Goal: Information Seeking & Learning: Learn about a topic

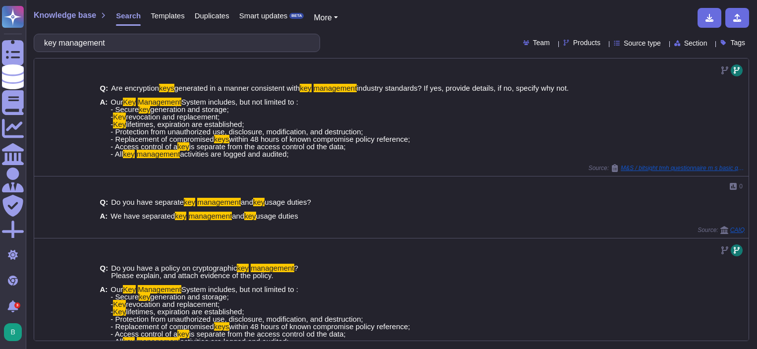
scroll to position [621, 0]
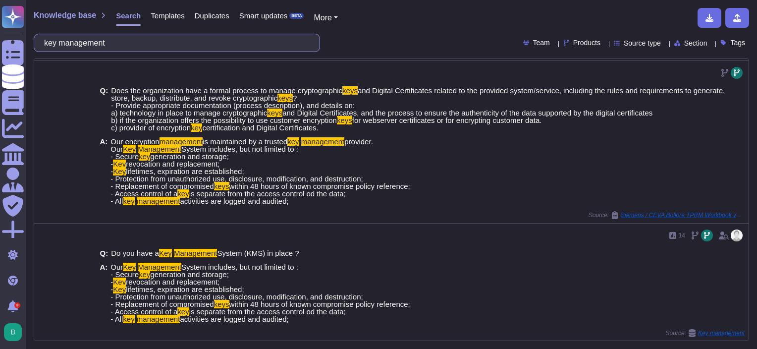
click at [174, 50] on input "key management" at bounding box center [174, 42] width 270 height 17
click at [174, 49] on input "key management" at bounding box center [174, 42] width 270 height 17
paste input "Define and maintain role-based access control, through determining and document…"
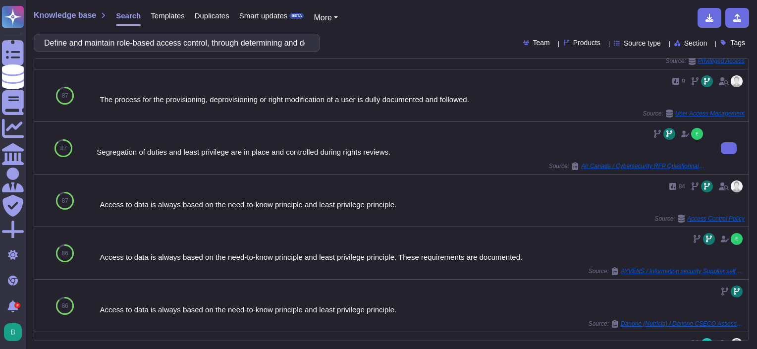
scroll to position [149, 0]
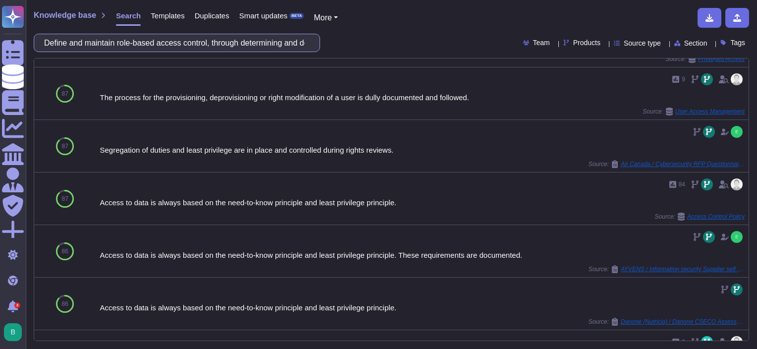
click at [250, 42] on input "Define and maintain role-based access control, through determining and document…" at bounding box center [174, 42] width 270 height 17
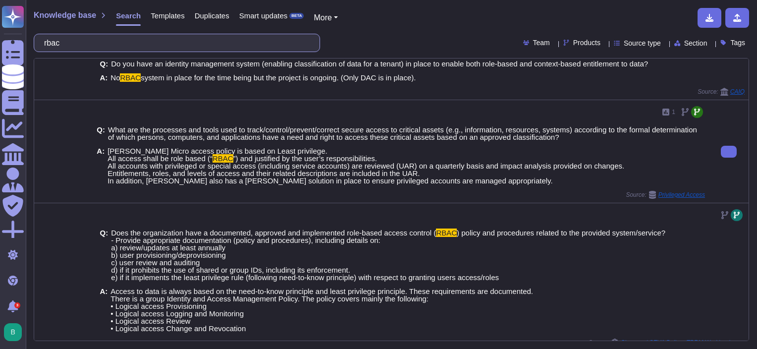
scroll to position [30, 0]
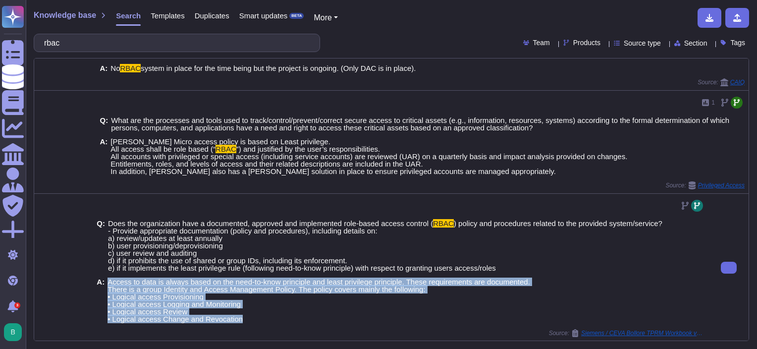
drag, startPoint x: 108, startPoint y: 279, endPoint x: 255, endPoint y: 319, distance: 152.4
click at [255, 319] on span "Access to data is always based on the need-to-know principle and least privileg…" at bounding box center [318, 300] width 422 height 45
copy span "Access to data is always based on the need-to-know principle and least privileg…"
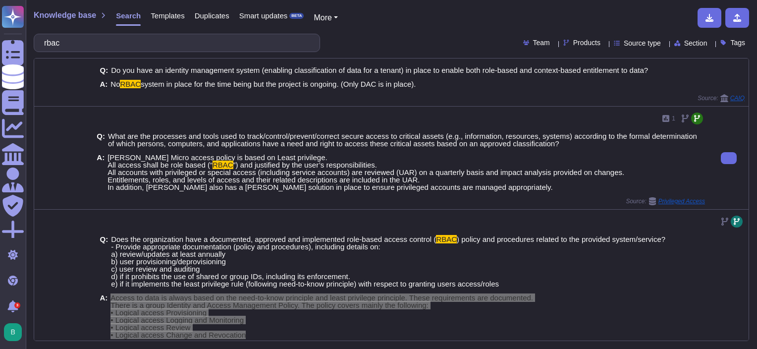
scroll to position [0, 0]
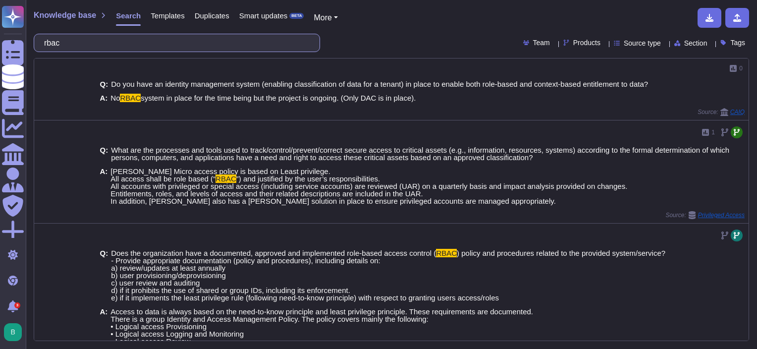
click at [106, 45] on input "rbac" at bounding box center [174, 42] width 270 height 17
paste input ""Establish and maintain contact information (verify annually) for parties that …"
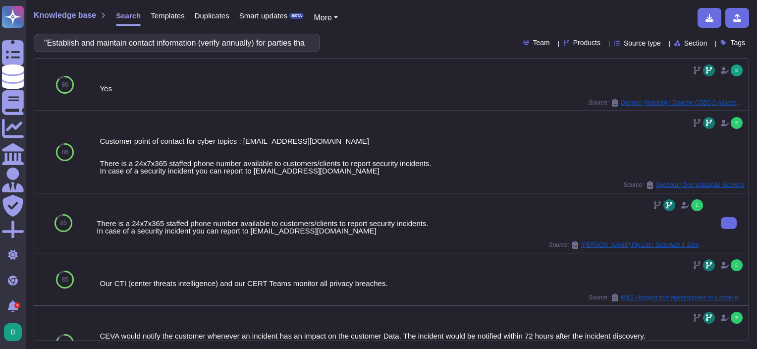
click at [244, 234] on div "There is a 24x7x365 staffed phone number available to customers/clients to repo…" at bounding box center [401, 226] width 608 height 15
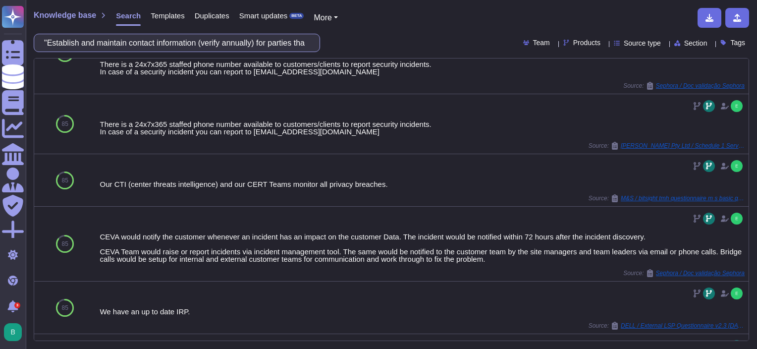
click at [254, 40] on input ""Establish and maintain contact information (verify annually) for parties that …" at bounding box center [174, 42] width 270 height 17
paste input "informed of security incidents."
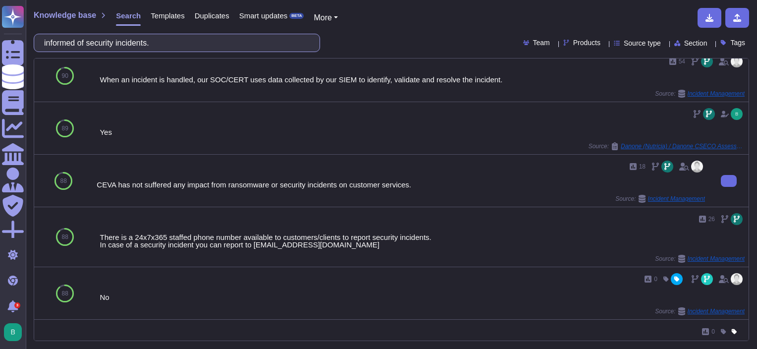
scroll to position [198, 0]
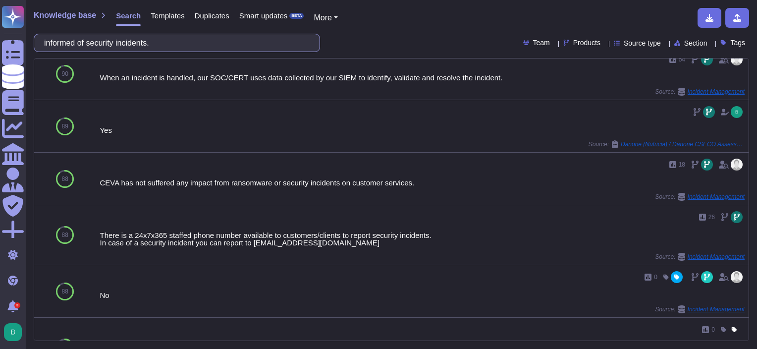
click at [200, 42] on input "informed of security incidents." at bounding box center [174, 42] width 270 height 17
paste input "An inventory of information and other associated assets, including owners, shal…"
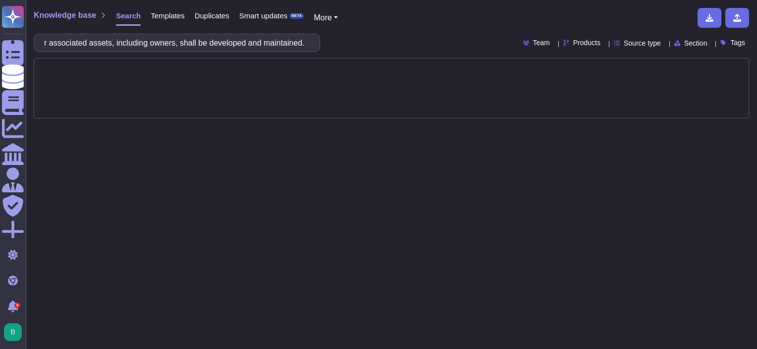
scroll to position [0, 0]
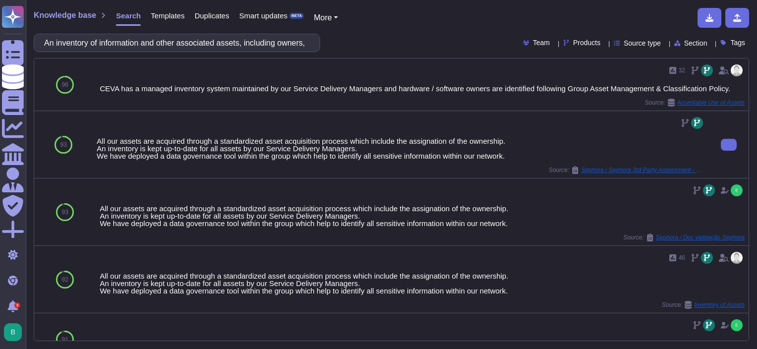
click at [410, 142] on div "All our assets are acquired through a standardized asset acquisition process wh…" at bounding box center [401, 148] width 608 height 22
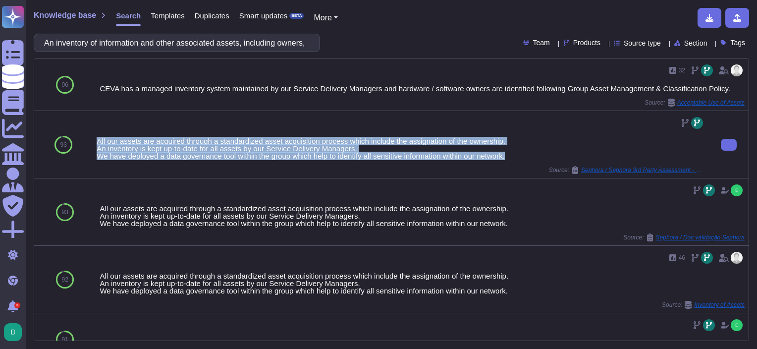
drag, startPoint x: 98, startPoint y: 138, endPoint x: 512, endPoint y: 160, distance: 415.5
click at [512, 160] on div "All our assets are acquired through a standardized asset acquisition process wh…" at bounding box center [401, 144] width 608 height 59
copy div "All our assets are acquired through a standardized asset acquisition process wh…"
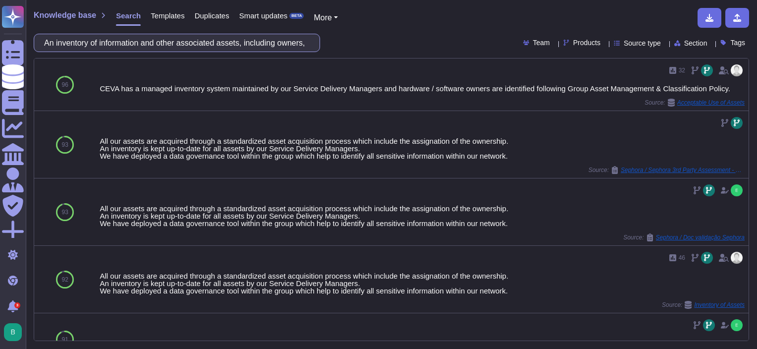
click at [171, 42] on input "An inventory of information and other associated assets, including owners, shal…" at bounding box center [174, 42] width 270 height 17
paste input "Ensure that the application is fully compliant from a license perspective"
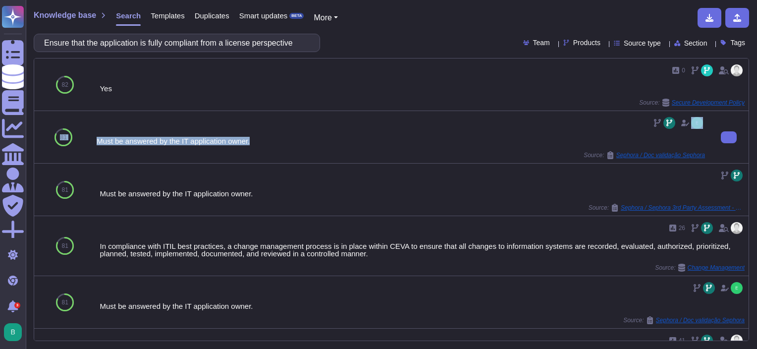
drag, startPoint x: 254, startPoint y: 141, endPoint x: 91, endPoint y: 141, distance: 162.4
click at [91, 141] on div "81 Must be answered by the IT application owner. Source: Sephora / Doc validaçã…" at bounding box center [391, 137] width 714 height 52
copy div "81 Must be answered by the IT application owner."
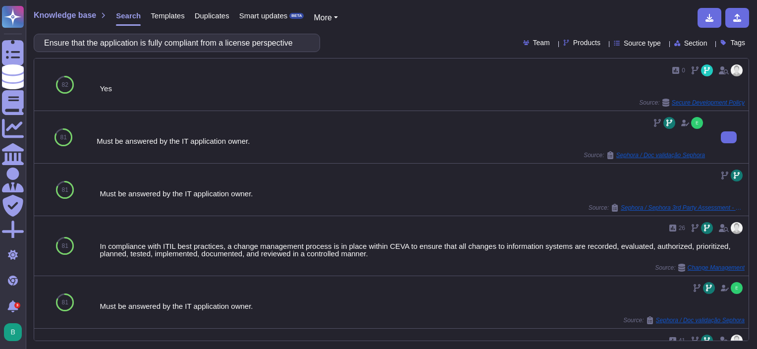
click at [135, 147] on div "Must be answered by the IT application owner. Source: Sephora / Doc validação S…" at bounding box center [401, 137] width 608 height 44
drag, startPoint x: 285, startPoint y: 152, endPoint x: 111, endPoint y: 145, distance: 173.5
click at [111, 145] on div "Must be answered by the IT application owner. Source: Sephora / Doc validação S…" at bounding box center [401, 137] width 608 height 44
drag, startPoint x: 111, startPoint y: 145, endPoint x: 417, endPoint y: 160, distance: 306.4
click at [407, 160] on div "Must be answered by the IT application owner. Source: Sephora / Doc validação S…" at bounding box center [401, 137] width 616 height 52
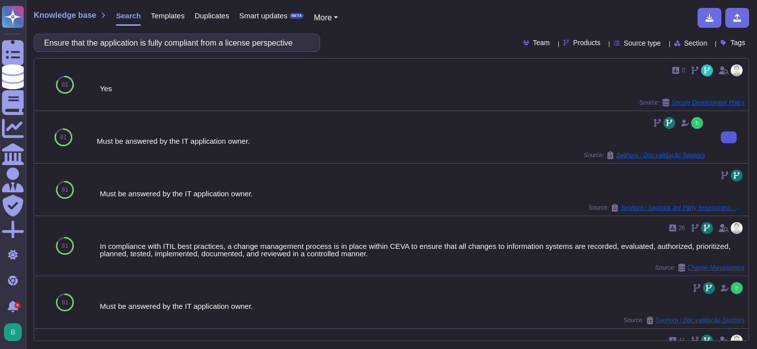
click at [720, 139] on button at bounding box center [728, 137] width 16 height 12
click at [171, 44] on input "Ensure that the application is fully compliant from a license perspective" at bounding box center [174, 42] width 270 height 17
paste input "Information shall be classified according to the information security needs of …"
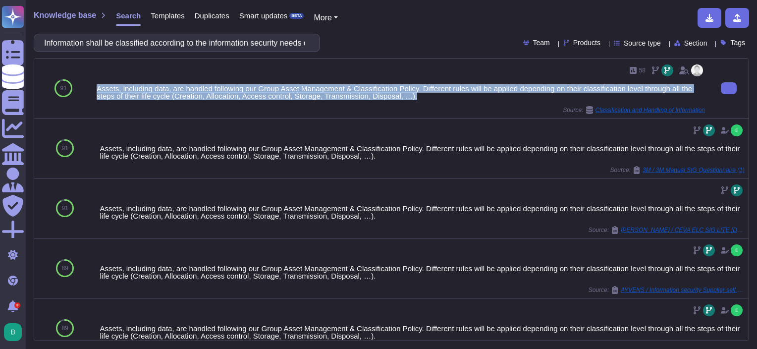
drag, startPoint x: 99, startPoint y: 90, endPoint x: 442, endPoint y: 96, distance: 343.2
click at [442, 96] on div "Assets, including data, are handled following our Group Asset Management & Clas…" at bounding box center [401, 92] width 608 height 15
copy div "Assets, including data, are handled following our Group Asset Management & Clas…"
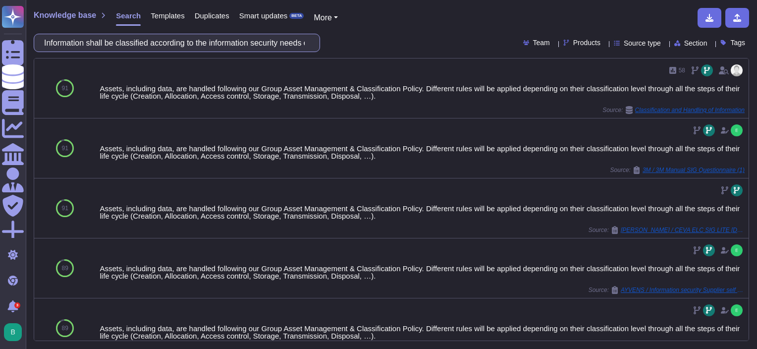
click at [242, 42] on input "Information shall be classified according to the information security needs of …" at bounding box center [174, 42] width 270 height 17
paste input "Establish an Access Granting and Removal Process to ensure authorized access an…"
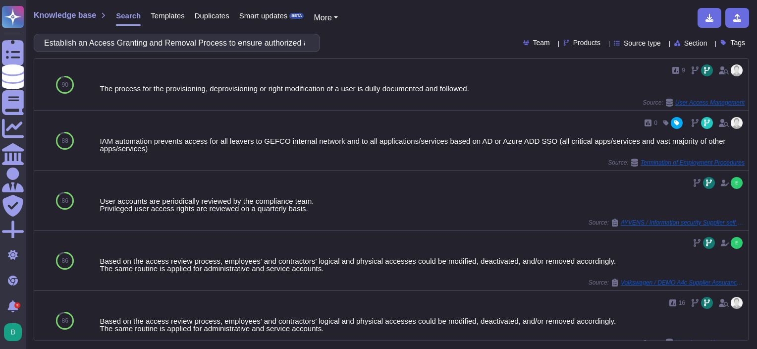
click at [574, 42] on span "Products" at bounding box center [586, 42] width 27 height 7
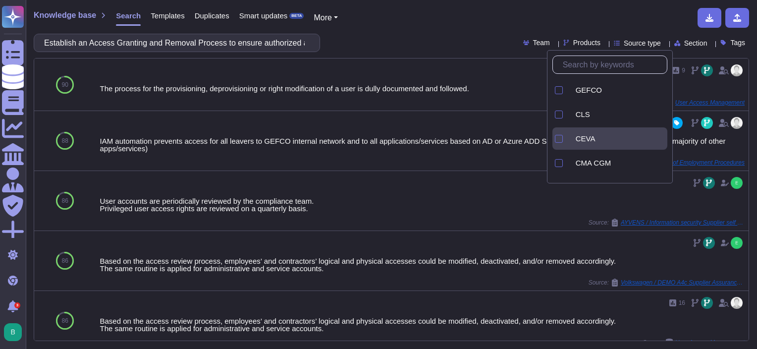
click at [569, 139] on icon at bounding box center [569, 139] width 0 height 0
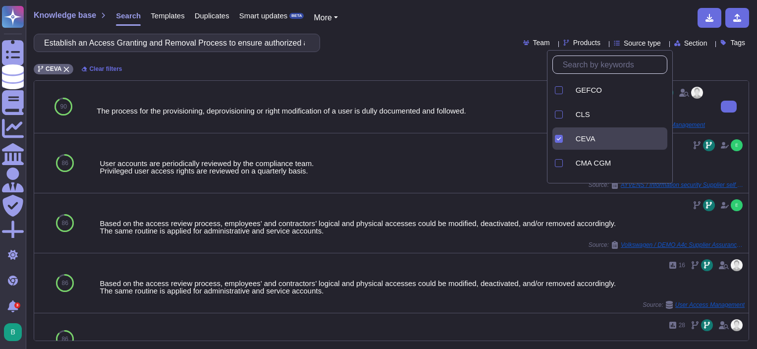
click at [315, 92] on div "9" at bounding box center [401, 93] width 608 height 16
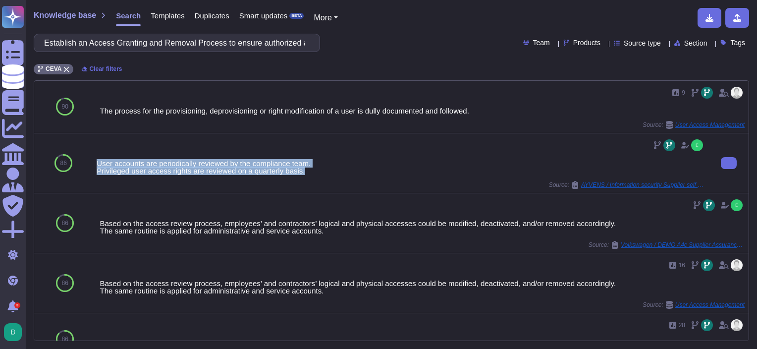
drag, startPoint x: 311, startPoint y: 172, endPoint x: 97, endPoint y: 162, distance: 214.1
click at [97, 162] on div "User accounts are periodically reviewed by the compliance team. Privileged user…" at bounding box center [401, 166] width 608 height 15
copy div "User accounts are periodically reviewed by the compliance team. Privileged user…"
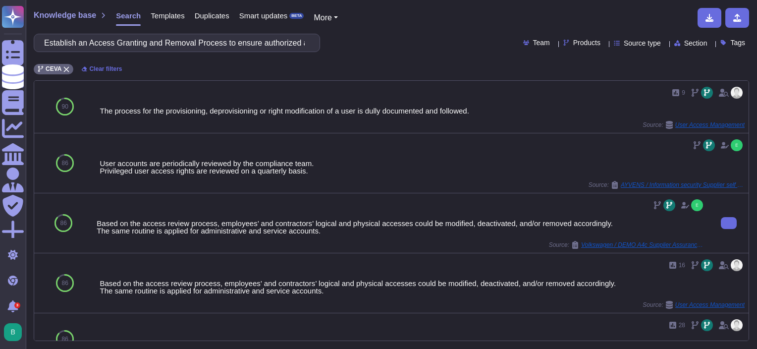
click at [297, 221] on div "Based on the access review process, employees’ and contractors’ logical and phy…" at bounding box center [401, 226] width 608 height 15
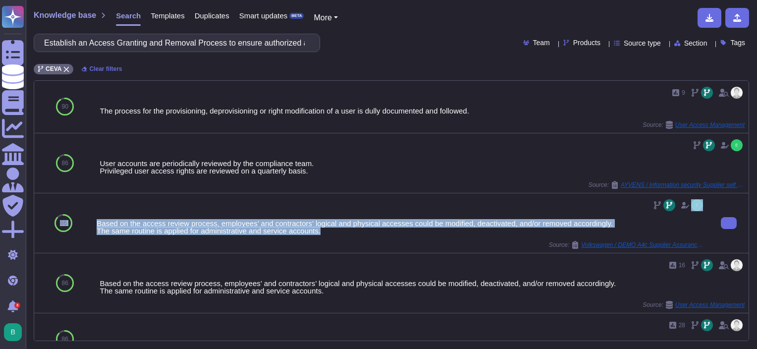
drag, startPoint x: 330, startPoint y: 232, endPoint x: 91, endPoint y: 218, distance: 239.5
click at [91, 218] on div "86 Based on the access review process, employees’ and contractors’ logical and …" at bounding box center [391, 223] width 714 height 60
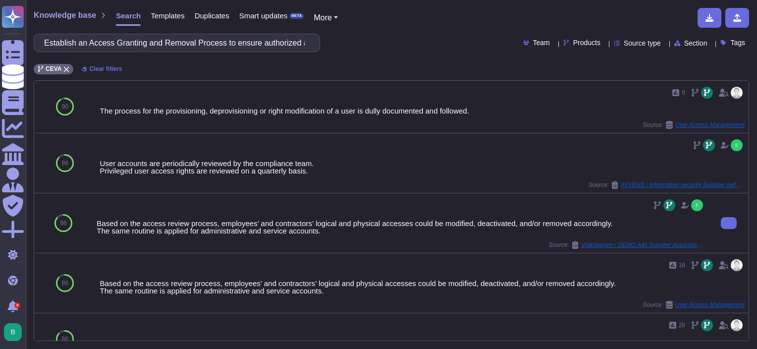
drag, startPoint x: 91, startPoint y: 218, endPoint x: 131, endPoint y: 237, distance: 44.3
click at [129, 237] on div "Based on the access review process, employees’ and contractors’ logical and phy…" at bounding box center [401, 222] width 608 height 51
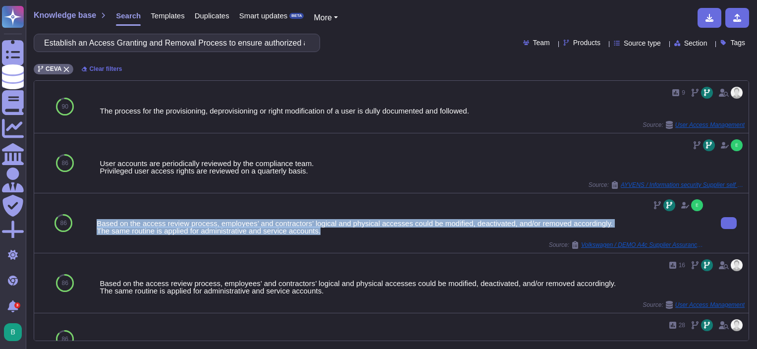
drag, startPoint x: 338, startPoint y: 234, endPoint x: 97, endPoint y: 222, distance: 240.9
click at [97, 222] on div "Based on the access review process, employees’ and contractors’ logical and phy…" at bounding box center [401, 222] width 608 height 51
copy div "Based on the access review process, employees’ and contractors’ logical and phy…"
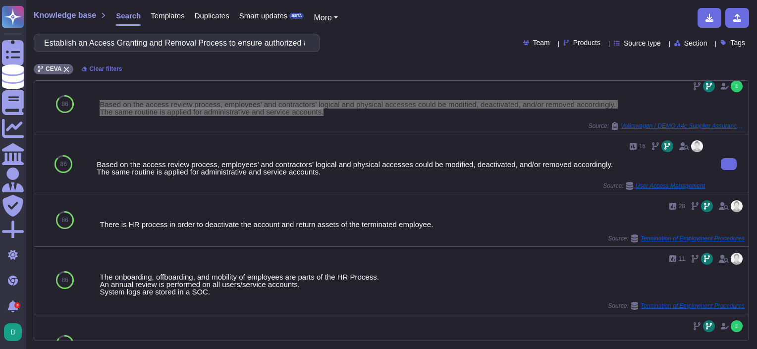
scroll to position [149, 0]
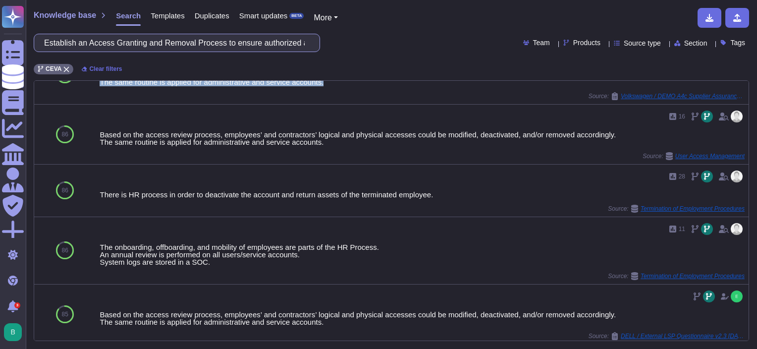
click at [263, 49] on input "Establish an Access Granting and Removal Process to ensure authorized access an…" at bounding box center [174, 42] width 270 height 17
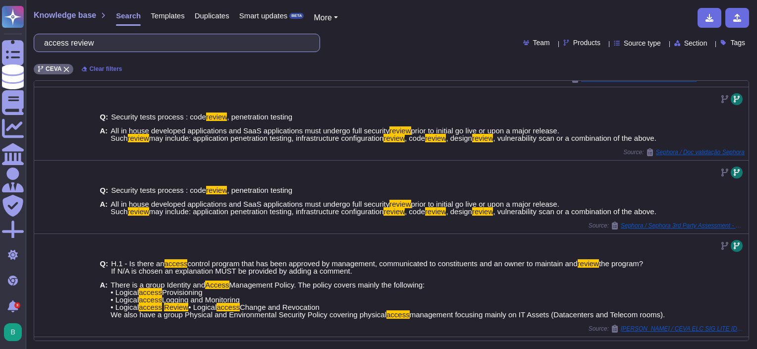
scroll to position [495, 0]
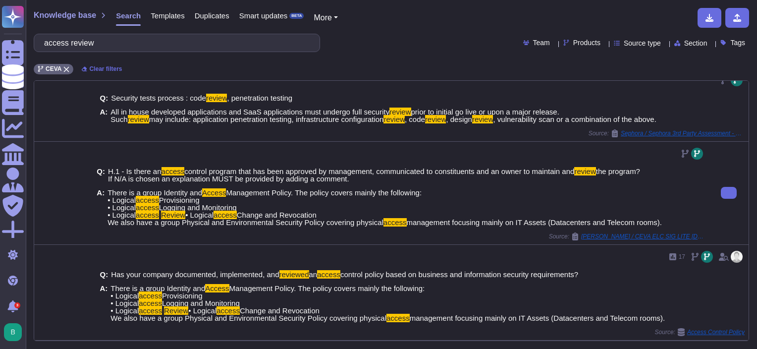
scroll to position [584, 0]
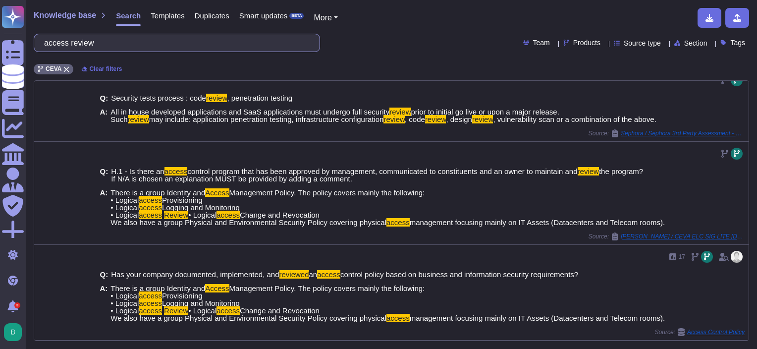
click at [244, 44] on input "access review" at bounding box center [174, 42] width 270 height 17
paste input "Define and maintain role-based access control, through determining and document…"
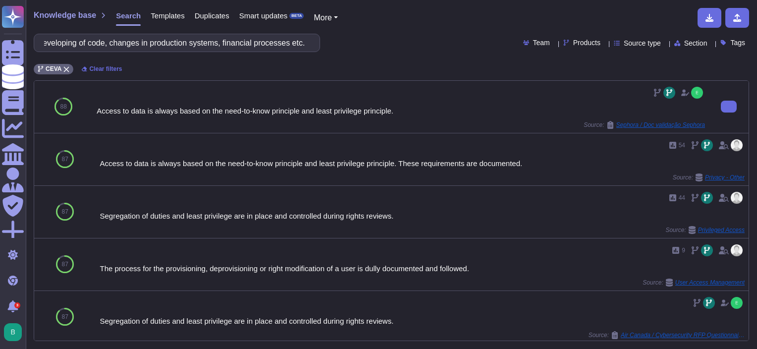
scroll to position [0, 0]
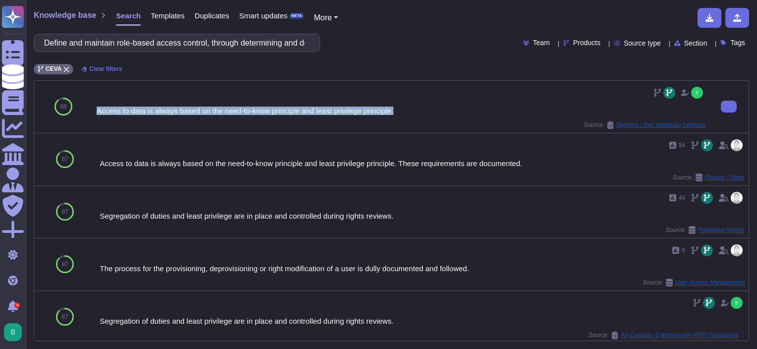
drag, startPoint x: 403, startPoint y: 109, endPoint x: 93, endPoint y: 113, distance: 310.5
click at [93, 113] on div "Access to data is always based on the need-to-know principle and least privileg…" at bounding box center [401, 107] width 616 height 52
copy div "Access to data is always based on the need-to-know principle and least privileg…"
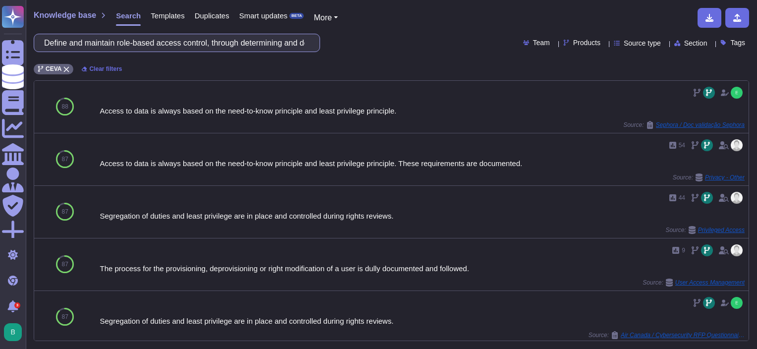
click at [190, 46] on input "Define and maintain role-based access control, through determining and document…" at bounding box center [174, 42] width 270 height 17
paste input "Upon notification of employee leaving, ensure that user access rights are termi…"
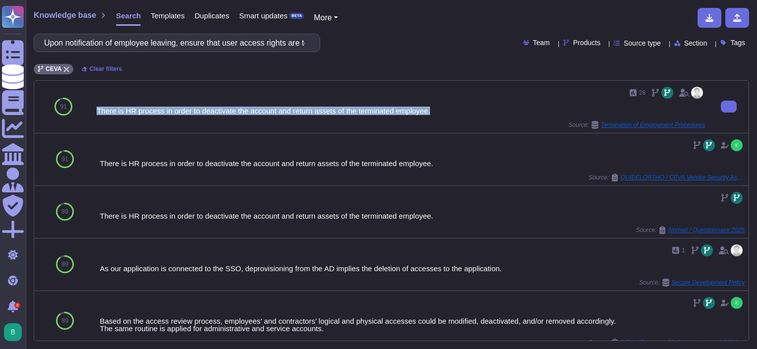
drag, startPoint x: 98, startPoint y: 109, endPoint x: 452, endPoint y: 113, distance: 354.0
click at [452, 113] on div "28 There is HR process in order to deactivate the account and return assets of …" at bounding box center [401, 107] width 608 height 44
copy div "There is HR process in order to deactivate the account and return assets of the…"
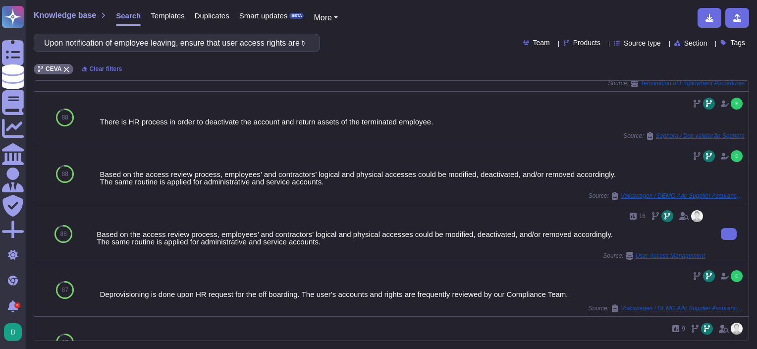
scroll to position [396, 0]
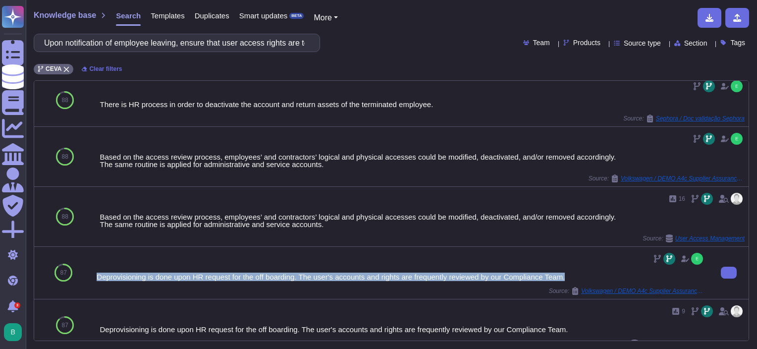
drag, startPoint x: 96, startPoint y: 273, endPoint x: 587, endPoint y: 273, distance: 491.2
click at [587, 273] on div "Deprovisioning is done upon HR request for the off boarding. The user's account…" at bounding box center [401, 276] width 608 height 7
copy div "Deprovisioning is done upon HR request for the off boarding. The user's account…"
click at [720, 268] on button at bounding box center [728, 272] width 16 height 12
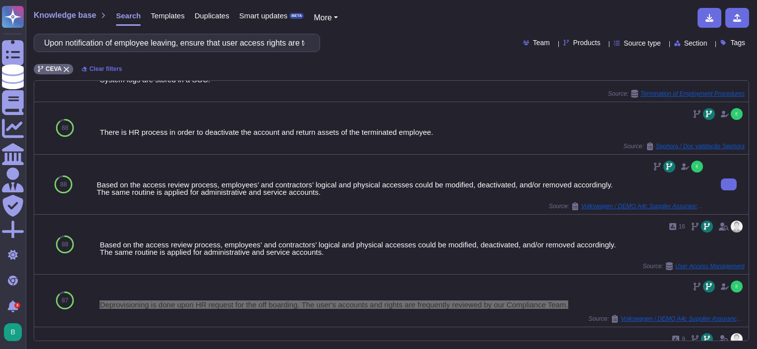
scroll to position [347, 0]
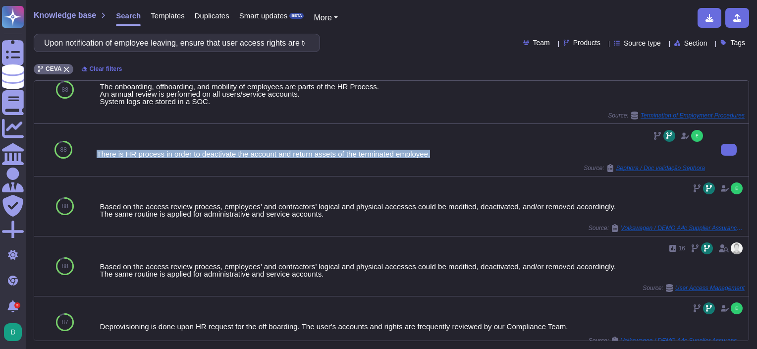
drag, startPoint x: 443, startPoint y: 154, endPoint x: 94, endPoint y: 153, distance: 348.6
click at [94, 153] on div "There is HR process in order to deactivate the account and return assets of the…" at bounding box center [401, 150] width 616 height 52
copy div "There is HR process in order to deactivate the account and return assets of the…"
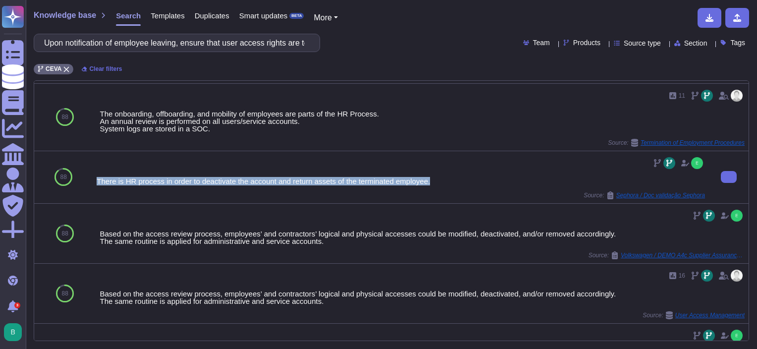
scroll to position [297, 0]
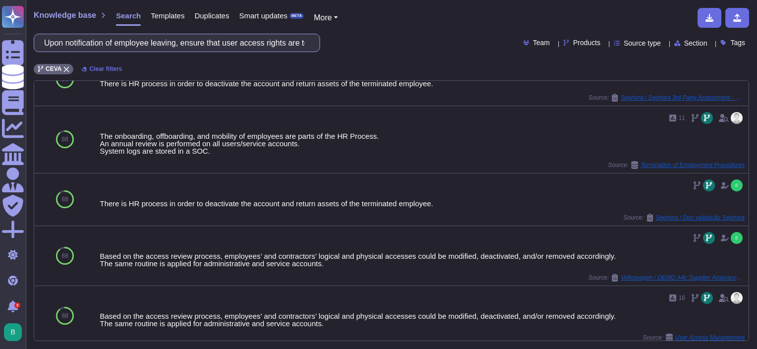
click at [240, 47] on input "Upon notification of employee leaving, ensure that user access rights are termi…" at bounding box center [174, 42] width 270 height 17
paste input "If the application is using a locally stored user credential (not CDSID), the i…"
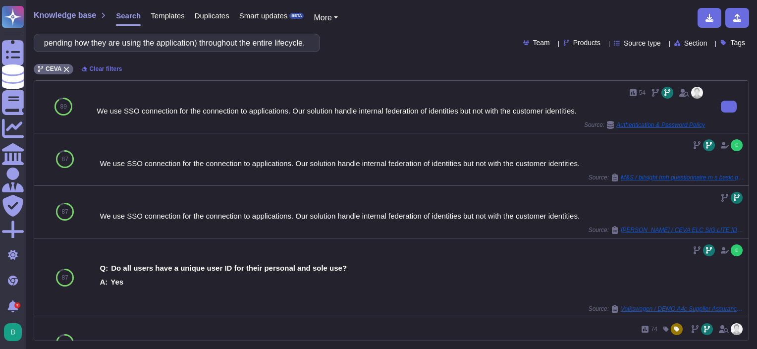
scroll to position [0, 0]
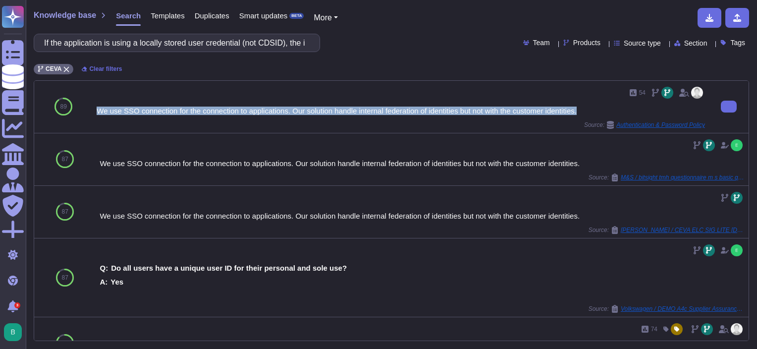
drag, startPoint x: 96, startPoint y: 109, endPoint x: 586, endPoint y: 109, distance: 489.7
click at [586, 109] on div "We use SSO connection for the connection to applications. Our solution handle i…" at bounding box center [401, 110] width 608 height 7
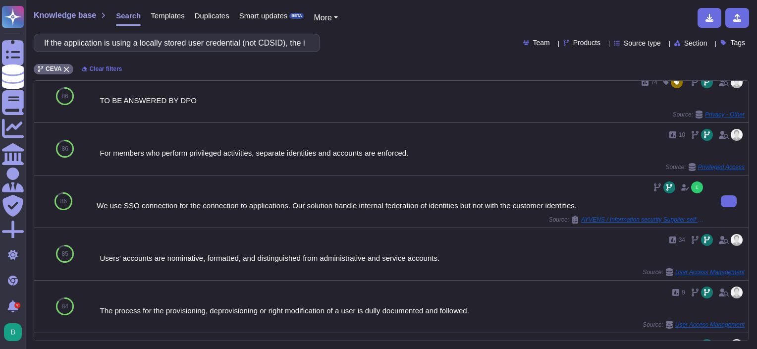
scroll to position [248, 0]
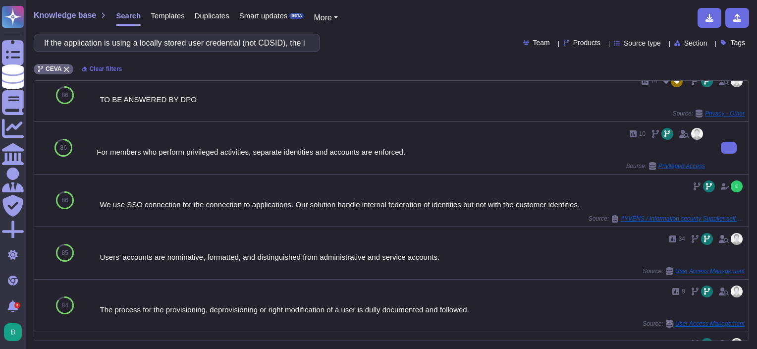
click at [417, 149] on div "For members who perform privileged activities, separate identities and accounts…" at bounding box center [401, 151] width 608 height 7
click at [188, 39] on input "If the application is using a locally stored user credential (not CDSID), the i…" at bounding box center [174, 42] width 270 height 17
click at [190, 46] on input "If the application is using a locally stored user credential (not CDSID), the i…" at bounding box center [174, 42] width 270 height 17
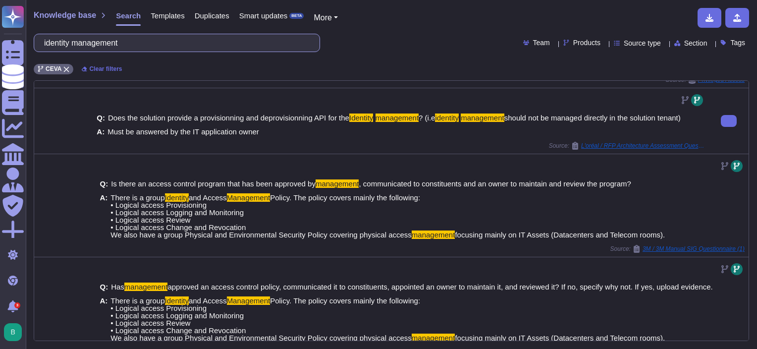
scroll to position [149, 0]
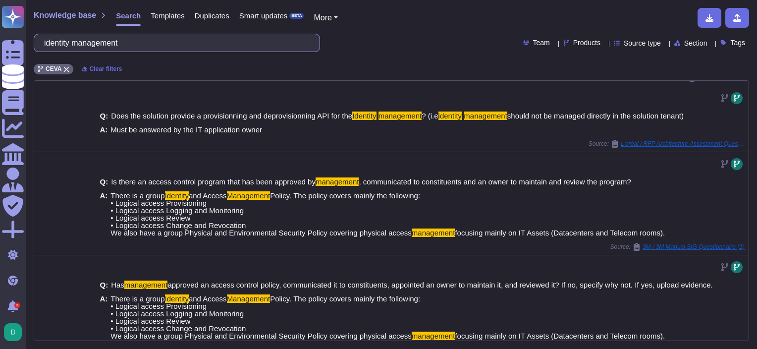
click at [204, 47] on input "identity management" at bounding box center [174, 42] width 270 height 17
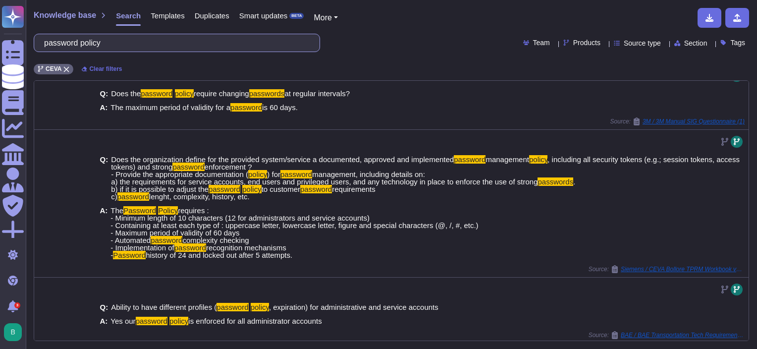
click at [124, 45] on input "password policy" at bounding box center [174, 42] width 270 height 17
paste input "Formal requests for use of emergency accounts/temporary high privileged access …"
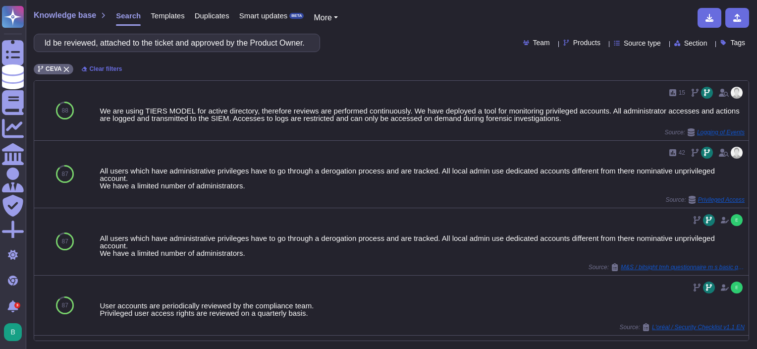
scroll to position [0, 0]
click at [294, 45] on input "Formal requests for use of emergency accounts/temporary high privileged access …" at bounding box center [174, 42] width 270 height 17
paste input "If the application is using a locally stored user credential (not CDSID), the i…"
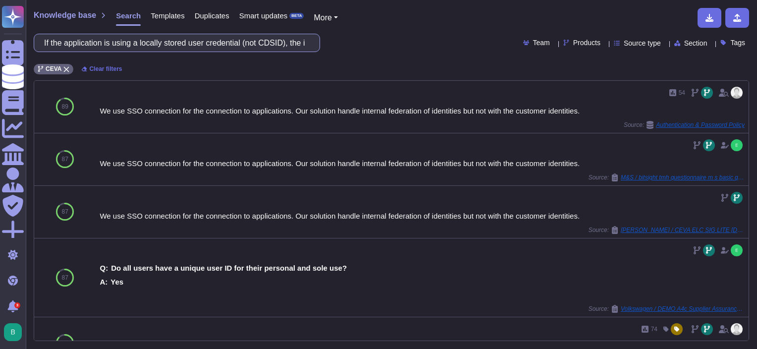
click at [164, 40] on input "If the application is using a locally stored user credential (not CDSID), the i…" at bounding box center [174, 42] width 270 height 17
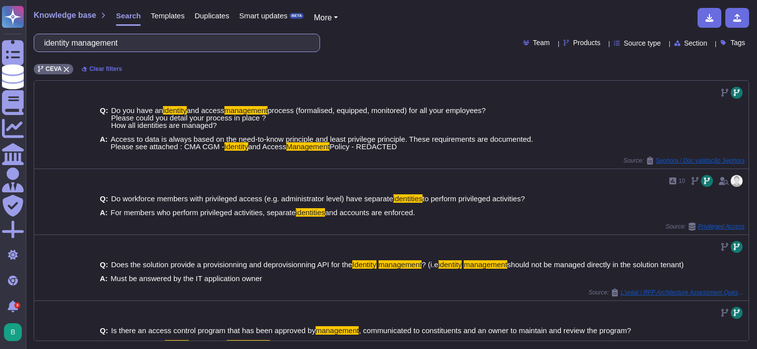
click at [237, 39] on input "identity management" at bounding box center [174, 42] width 270 height 17
paste input ""Relevant information security requirements shall be established and agreed wit…"
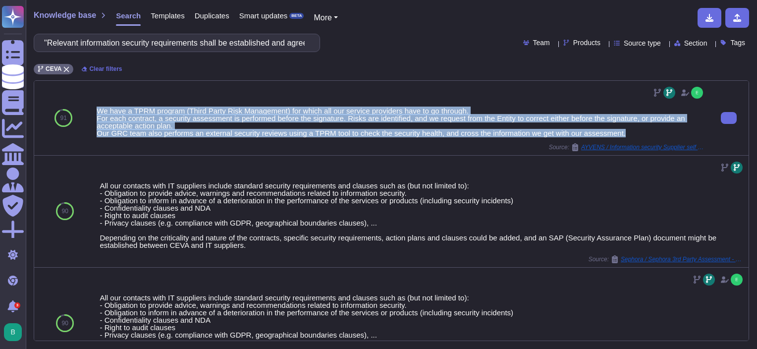
drag, startPoint x: 97, startPoint y: 107, endPoint x: 679, endPoint y: 138, distance: 583.6
click at [679, 138] on div "We have a TPRM program (Third Party Risk Management) for which all our service …" at bounding box center [401, 118] width 608 height 66
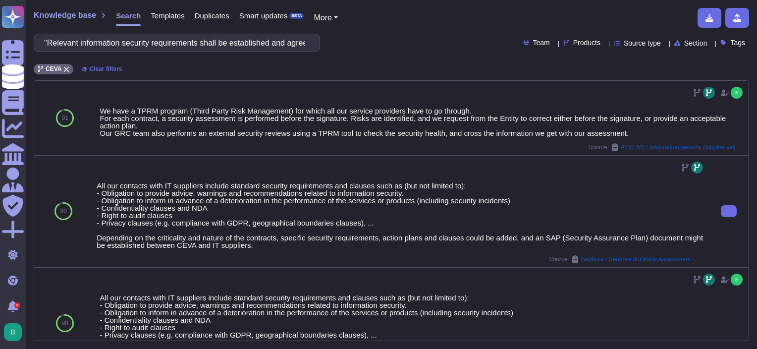
click at [276, 169] on div at bounding box center [401, 167] width 608 height 16
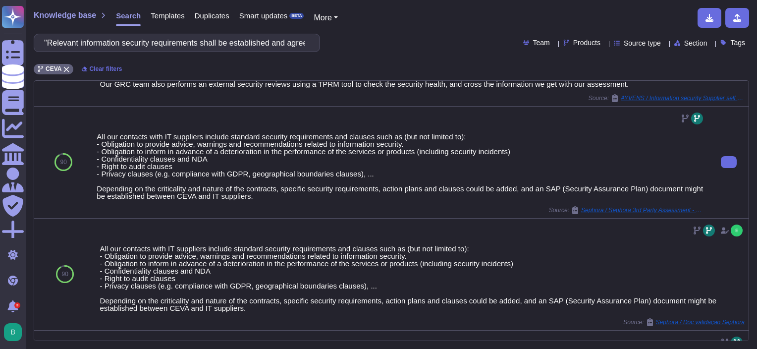
scroll to position [50, 0]
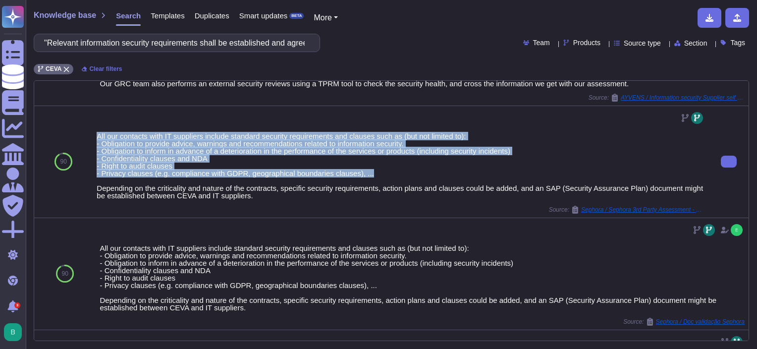
drag, startPoint x: 105, startPoint y: 136, endPoint x: 382, endPoint y: 170, distance: 279.4
click at [382, 170] on div "All our contacts with IT suppliers include standard security requirements and c…" at bounding box center [401, 161] width 616 height 111
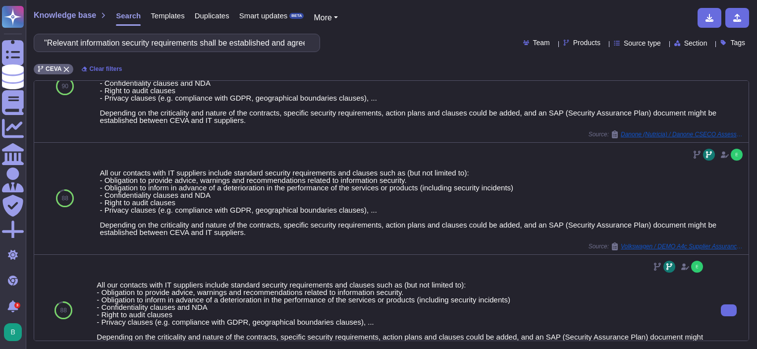
scroll to position [446, 0]
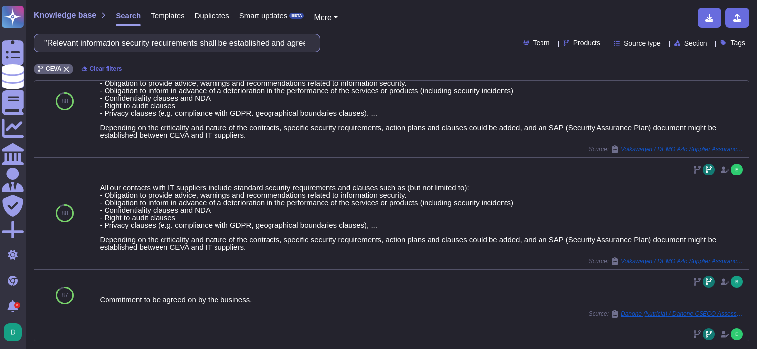
click at [184, 38] on input ""Relevant information security requirements shall be established and agreed wit…" at bounding box center [174, 42] width 270 height 17
paste input "Processes for (acquisition), use, management and exit from cloud services shall…"
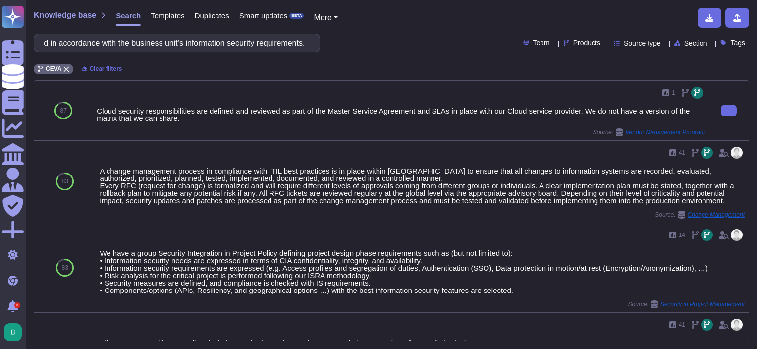
scroll to position [0, 0]
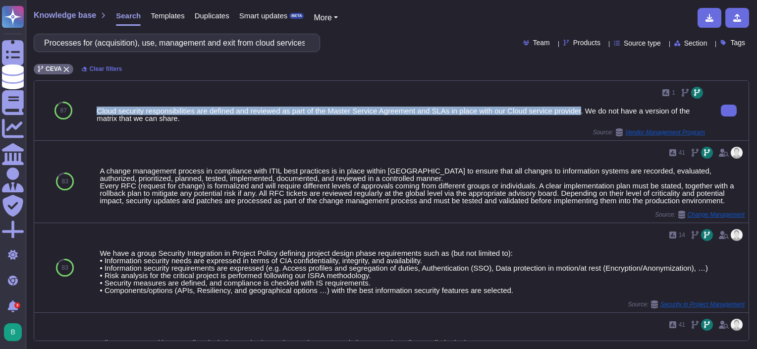
drag, startPoint x: 95, startPoint y: 108, endPoint x: 576, endPoint y: 111, distance: 481.8
click at [576, 111] on div "1 Cloud security responsibilities are defined and reviewed as part of the Maste…" at bounding box center [401, 110] width 616 height 59
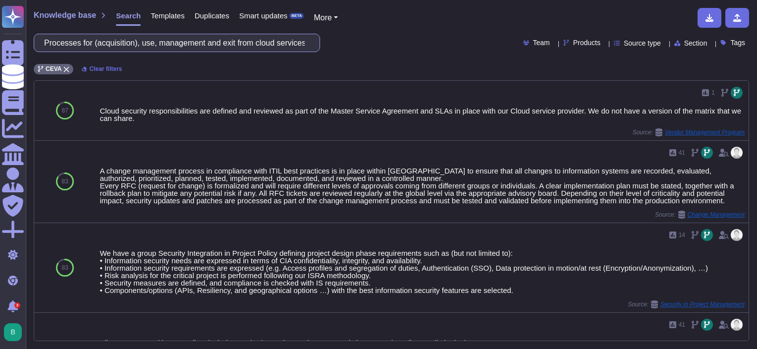
click at [208, 48] on input "Processes for (acquisition), use, management and exit from cloud services shall…" at bounding box center [174, 42] width 270 height 17
paste input "The business unit shall plan and prepare for managing information security inci…"
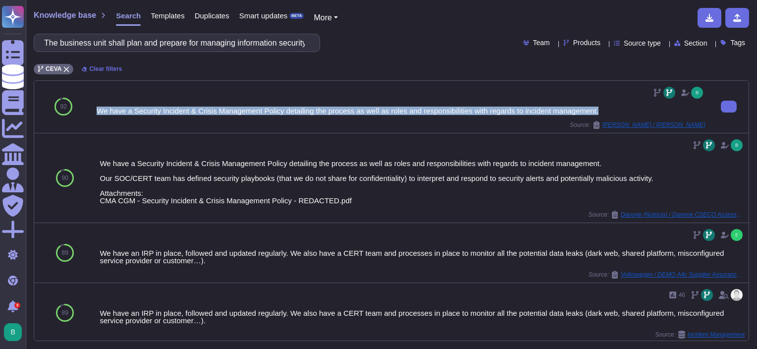
drag, startPoint x: 601, startPoint y: 111, endPoint x: 99, endPoint y: 109, distance: 502.1
click at [99, 109] on div "We have a Security Incident & Crisis Management Policy detailing the process as…" at bounding box center [401, 110] width 608 height 7
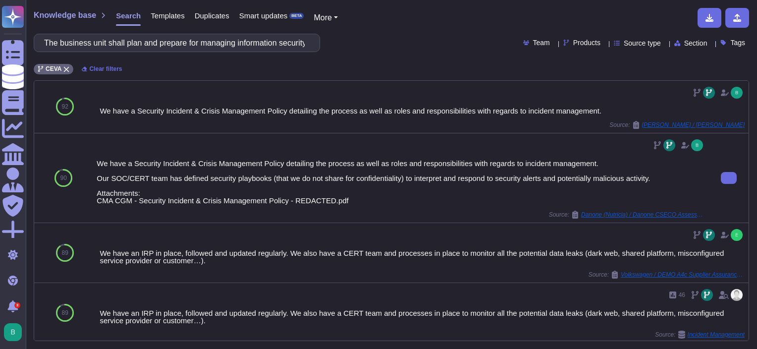
drag, startPoint x: 99, startPoint y: 109, endPoint x: 176, endPoint y: 143, distance: 84.3
click at [176, 143] on div at bounding box center [401, 145] width 608 height 16
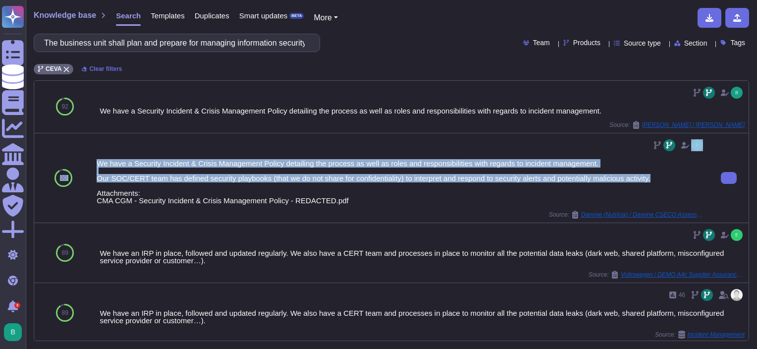
drag, startPoint x: 94, startPoint y: 159, endPoint x: 661, endPoint y: 177, distance: 566.7
click at [661, 177] on div "90 We have a Security Incident & Crisis Management Policy detailing the process…" at bounding box center [391, 178] width 714 height 90
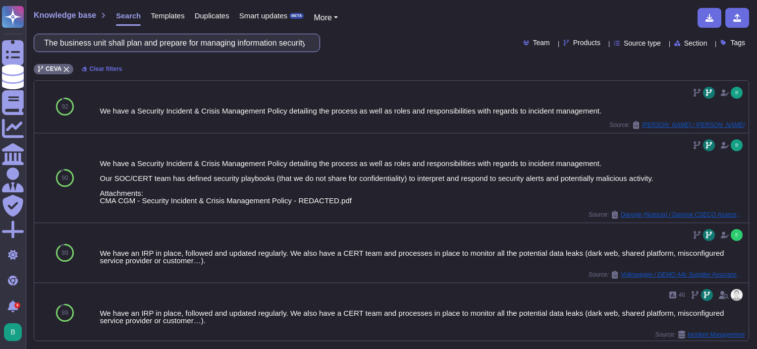
click at [271, 45] on input "The business unit shall plan and prepare for managing information security inci…" at bounding box center [174, 42] width 270 height 17
paste input "Knowledge gained from information security incidents shall be used to strengthe…"
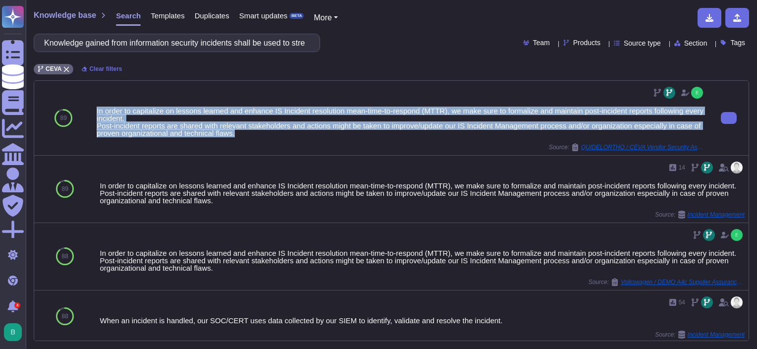
drag, startPoint x: 97, startPoint y: 107, endPoint x: 284, endPoint y: 135, distance: 189.2
click at [284, 135] on div "In order to capitalize on lessons learned and enhance IS Incident resolution me…" at bounding box center [401, 122] width 608 height 30
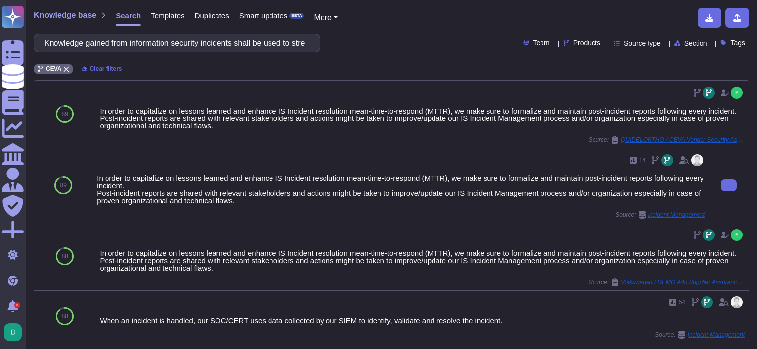
drag, startPoint x: 284, startPoint y: 135, endPoint x: 259, endPoint y: 197, distance: 66.5
click at [259, 197] on div "In order to capitalize on lessons learned and enhance IS Incident resolution me…" at bounding box center [401, 189] width 608 height 30
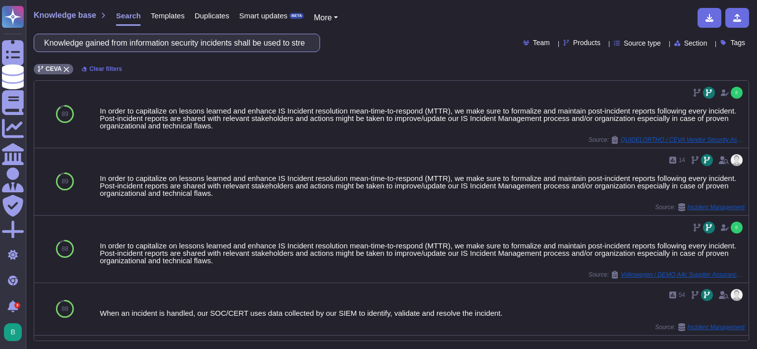
click at [284, 40] on input "Knowledge gained from information security incidents shall be used to strengthe…" at bounding box center [174, 42] width 270 height 17
paste input "Require MFA for all administrative access accounts, where supported, on all ent…"
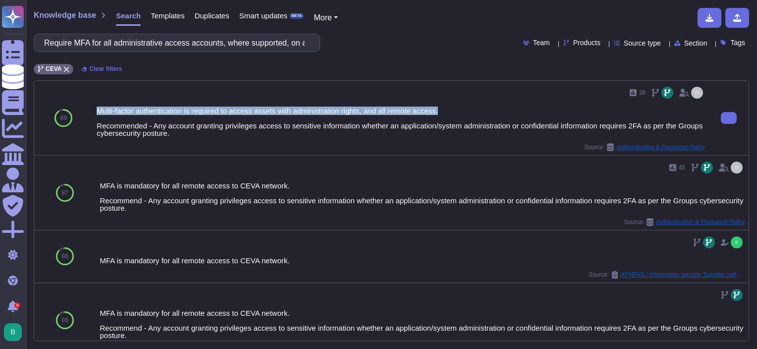
drag, startPoint x: 92, startPoint y: 108, endPoint x: 446, endPoint y: 109, distance: 353.5
click at [446, 109] on div "39 Multi-factor authentication is required to access assets with administration…" at bounding box center [401, 118] width 616 height 74
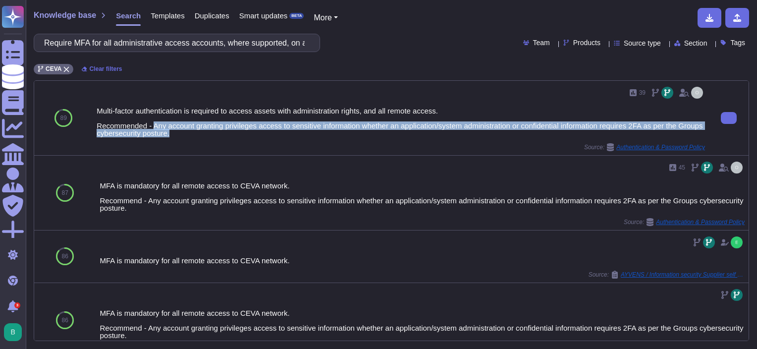
drag, startPoint x: 154, startPoint y: 124, endPoint x: 198, endPoint y: 137, distance: 44.8
click at [198, 137] on div "39 Multi-factor authentication is required to access assets with administration…" at bounding box center [401, 118] width 608 height 66
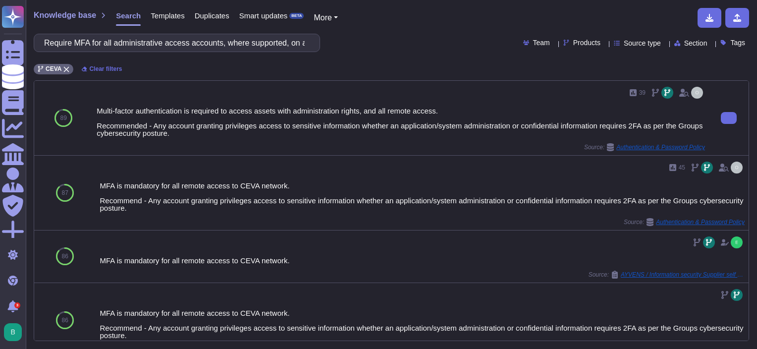
click at [302, 119] on div "Multi-factor authentication is required to access assets with administration ri…" at bounding box center [401, 122] width 608 height 30
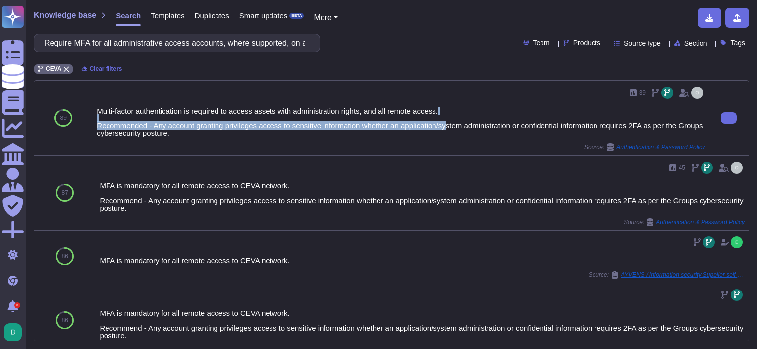
drag, startPoint x: 444, startPoint y: 109, endPoint x: 469, endPoint y: 122, distance: 27.9
click at [469, 122] on div "Multi-factor authentication is required to access assets with administration ri…" at bounding box center [401, 122] width 608 height 30
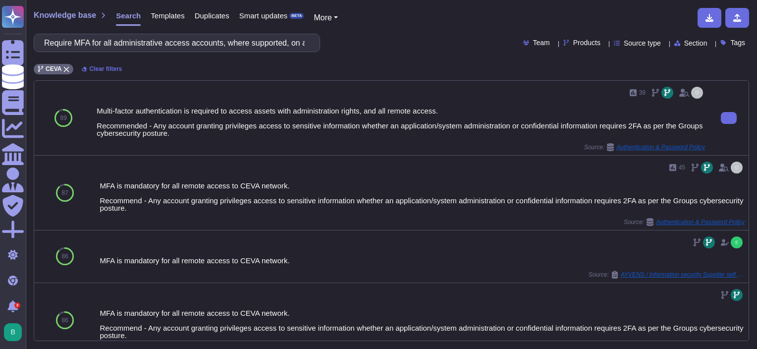
click at [432, 147] on div "Source: Authentication & Password Policy" at bounding box center [401, 147] width 608 height 8
click at [720, 119] on button at bounding box center [728, 118] width 16 height 12
click at [238, 44] on input "Require MFA for all administrative access accounts, where supported, on all ent…" at bounding box center [174, 42] width 270 height 17
paste input "ad and write access to source code, development tools and software libraries sh…"
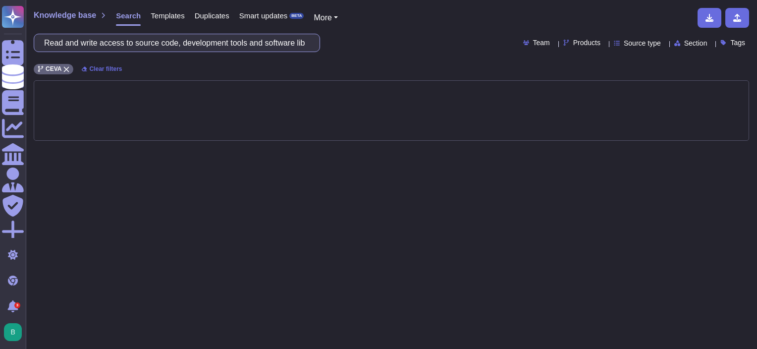
scroll to position [0, 138]
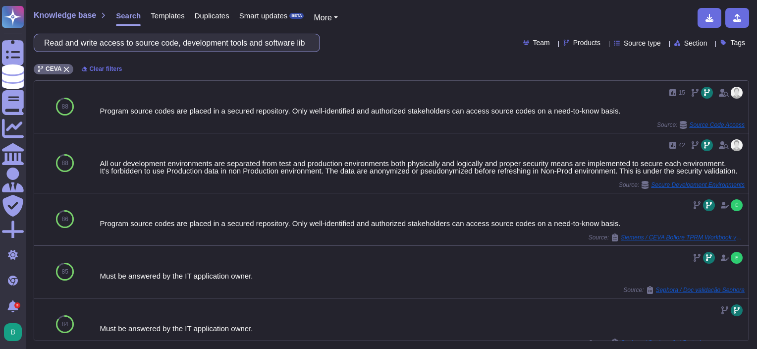
click at [241, 46] on input "Read and write access to source code, development tools and software libraries …" at bounding box center [174, 42] width 270 height 17
paste input "Establish and maintain a documented vulnerability management process for enterp…"
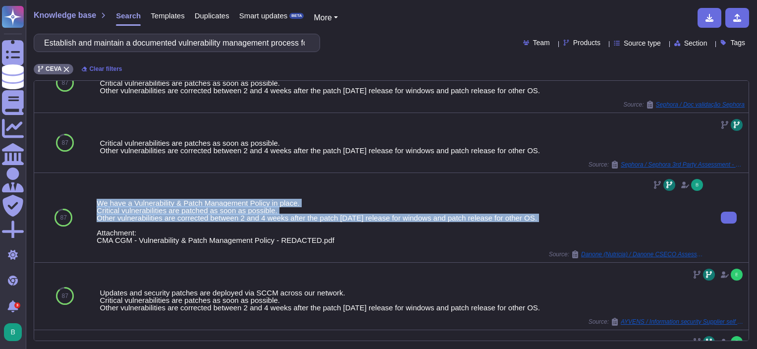
drag, startPoint x: 99, startPoint y: 199, endPoint x: 557, endPoint y: 216, distance: 457.8
click at [557, 216] on div "We have a Vulnerability & Patch Management Policy in place. Critical vulnerabil…" at bounding box center [401, 221] width 608 height 45
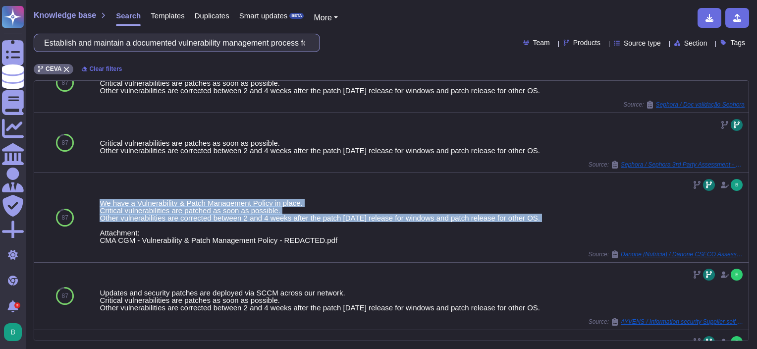
click at [194, 44] on input "Establish and maintain a documented vulnerability management process for enterp…" at bounding box center [174, 42] width 270 height 17
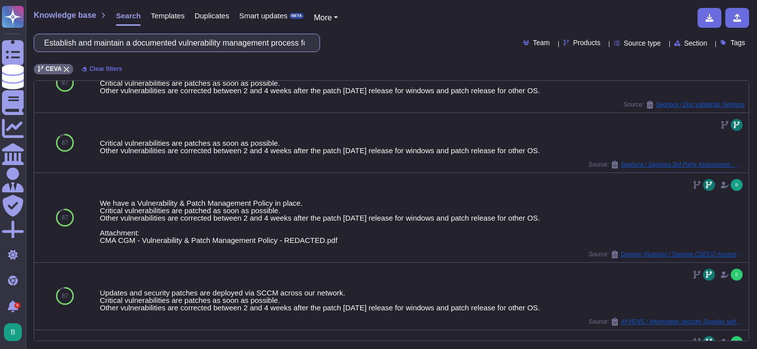
click at [194, 44] on input "Establish and maintain a documented vulnerability management process for enterp…" at bounding box center [174, 42] width 270 height 17
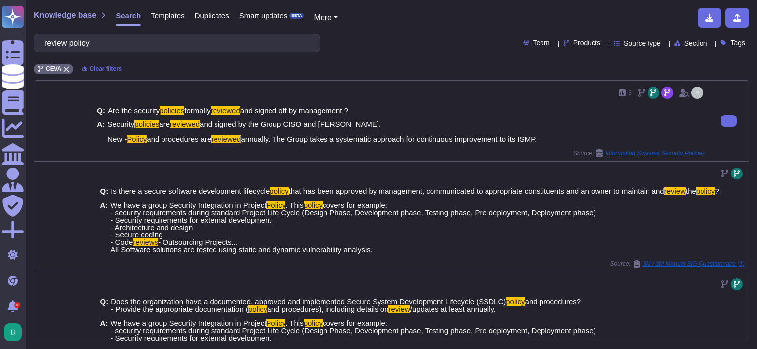
drag, startPoint x: 129, startPoint y: 137, endPoint x: 549, endPoint y: 136, distance: 419.9
click at [549, 136] on div "A: Security policies are reviewed and signed by the Group CISO and [PERSON_NAME…" at bounding box center [401, 131] width 608 height 22
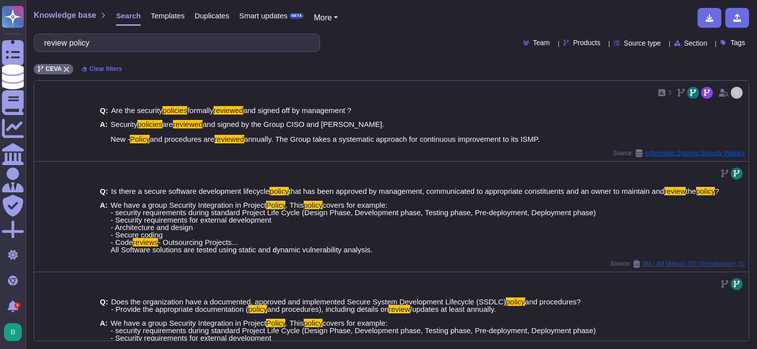
click at [240, 31] on div "Knowledge base Search Templates Duplicates Smart updates BETA More review polic…" at bounding box center [391, 174] width 731 height 349
click at [242, 41] on input "review policy" at bounding box center [174, 42] width 270 height 17
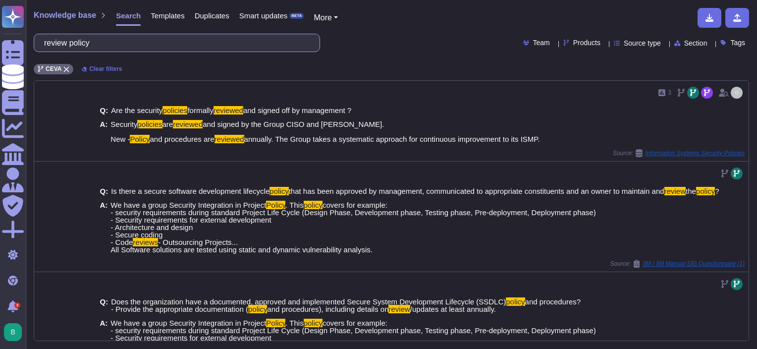
paste input "Internal applications should perform periodic vulnerability scanning before imp…"
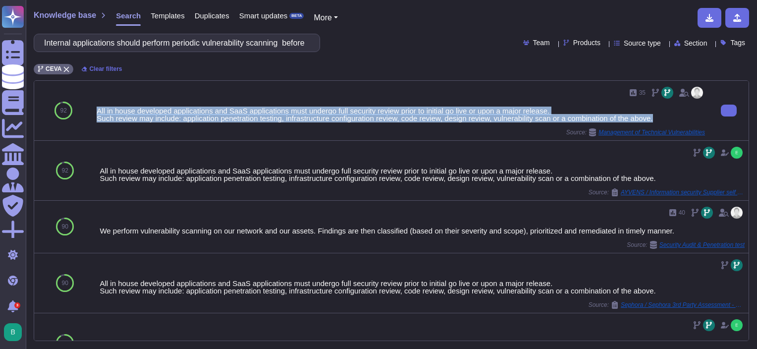
drag, startPoint x: 96, startPoint y: 108, endPoint x: 670, endPoint y: 116, distance: 574.4
click at [670, 116] on div "All in house developed applications and SaaS applications must undergo full sec…" at bounding box center [401, 114] width 608 height 15
click at [677, 120] on div "All in house developed applications and SaaS applications must undergo full sec…" at bounding box center [401, 114] width 608 height 15
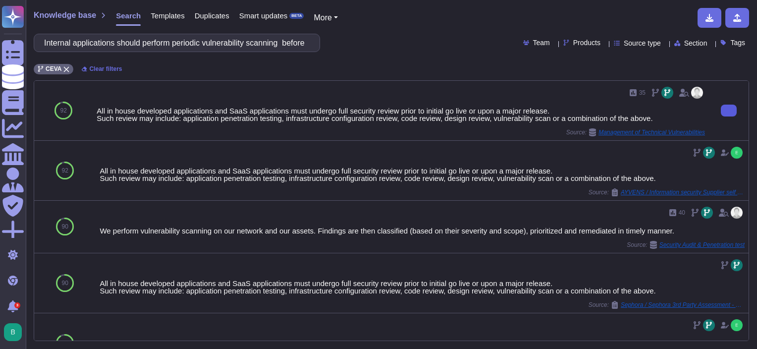
click at [720, 111] on button at bounding box center [728, 110] width 16 height 12
click at [164, 48] on input "Internal applications should perform periodic vulnerability scanning before imp…" at bounding box center [174, 42] width 270 height 17
paste input ""Perform automated backups of application assets. Run backups based on the sens…"
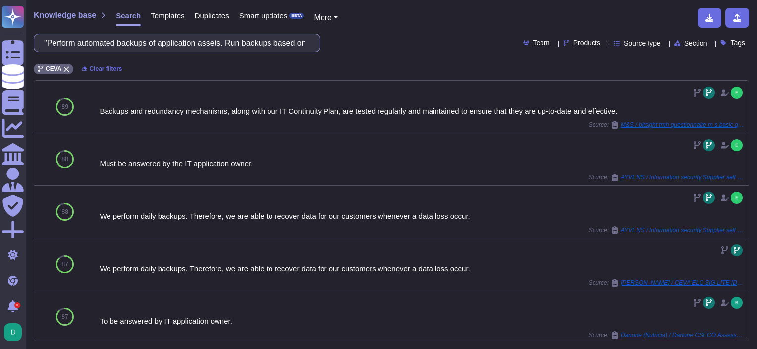
click at [264, 41] on input ""Perform automated backups of application assets. Run backups based on the sens…" at bounding box center [174, 42] width 270 height 17
paste input "Logging should be enabled, retained and reviewed for all security critical even…"
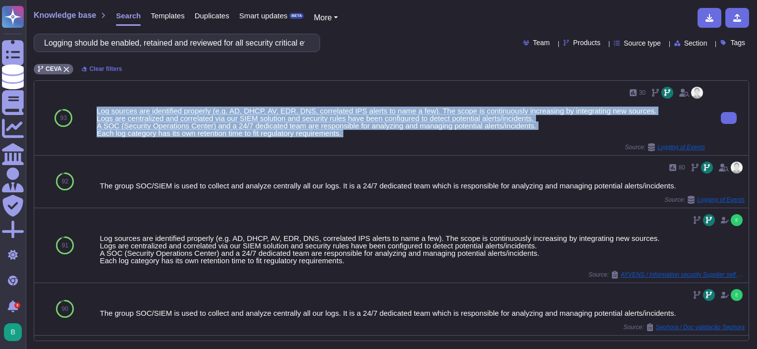
drag, startPoint x: 382, startPoint y: 139, endPoint x: 93, endPoint y: 110, distance: 290.6
click at [93, 110] on div "30 Log sources are identified properly (e.g. AD, DHCP, AV, EDR, DNS, correlated…" at bounding box center [401, 118] width 616 height 74
click at [529, 121] on div "Log sources are identified properly (e.g. AD, DHCP, AV, EDR, DNS, correlated IP…" at bounding box center [401, 122] width 608 height 30
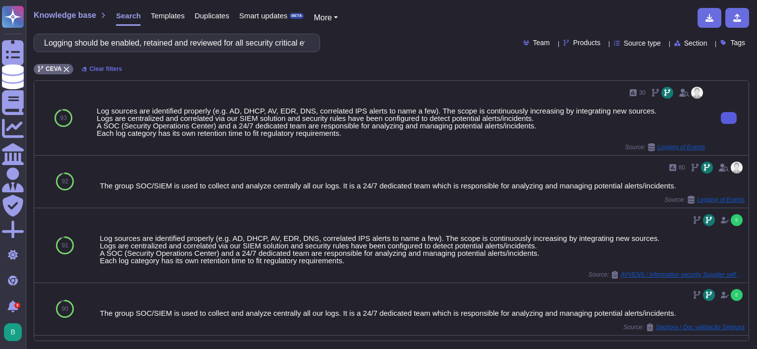
click at [728, 116] on button at bounding box center [728, 118] width 16 height 12
click at [238, 36] on input "Logging should be enabled, retained and reviewed for all security critical even…" at bounding box center [174, 42] width 270 height 17
click at [240, 44] on input "Logging should be enabled, retained and reviewed for all security critical even…" at bounding box center [174, 42] width 270 height 17
paste input "information should be protected against tampering and unauthorized acces"
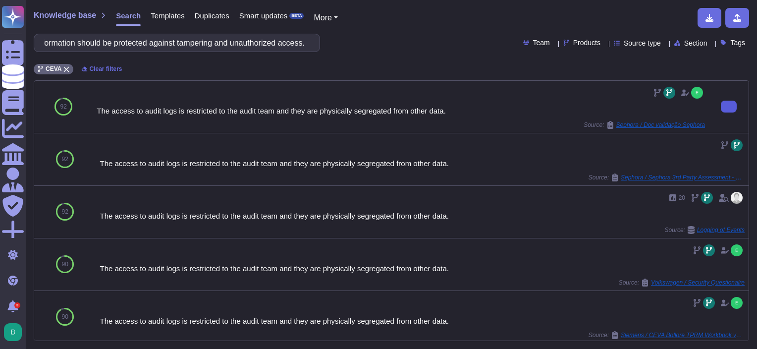
click at [720, 107] on button at bounding box center [728, 107] width 16 height 12
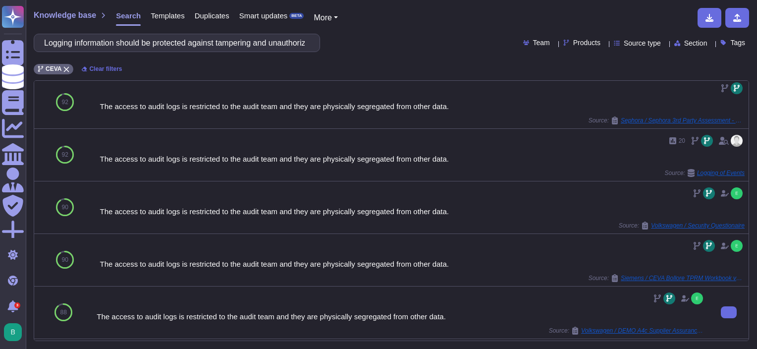
scroll to position [0, 0]
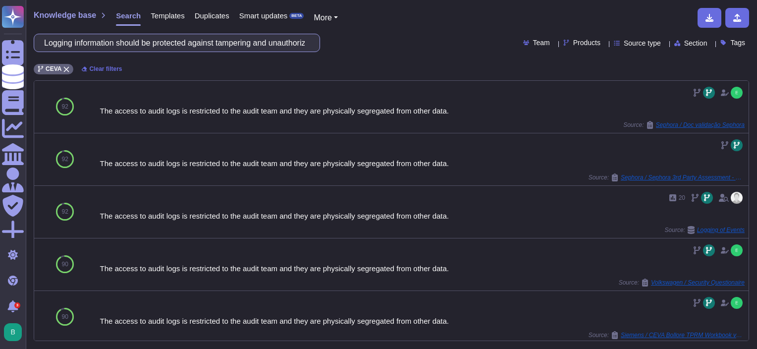
click at [263, 45] on input "Logging information should be protected against tampering and unauthorized acce…" at bounding box center [174, 42] width 270 height 17
paste input "The information classification for all collected log files shall be at least cl…"
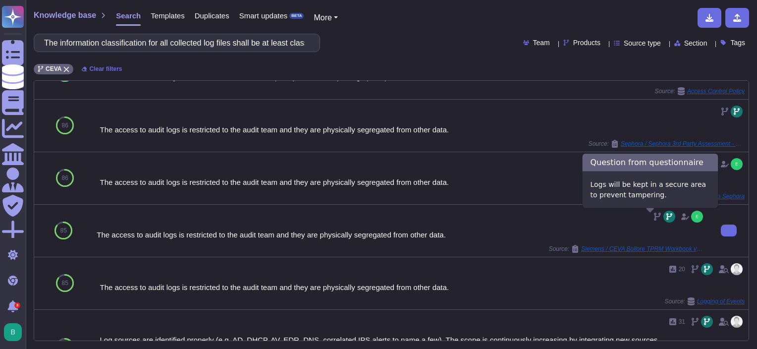
scroll to position [50, 0]
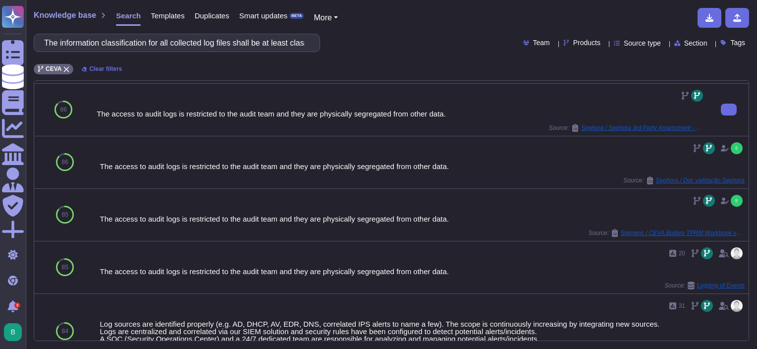
click at [545, 100] on div at bounding box center [401, 96] width 608 height 16
click at [724, 108] on button at bounding box center [728, 109] width 16 height 12
click at [189, 41] on input "The information classification for all collected log files shall be at least cl…" at bounding box center [174, 42] width 270 height 17
paste input "Rules for the secure development of software and systems shall be established a…"
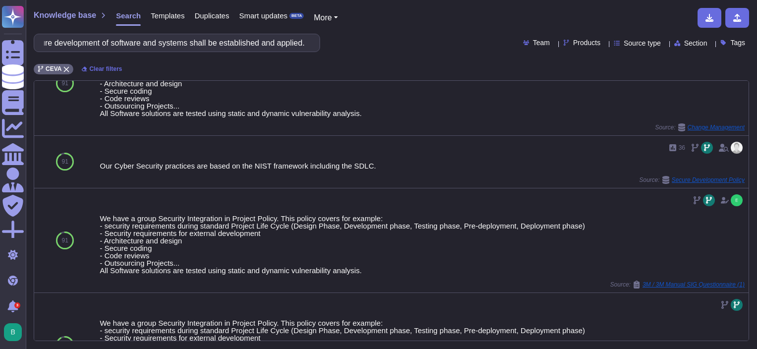
scroll to position [0, 0]
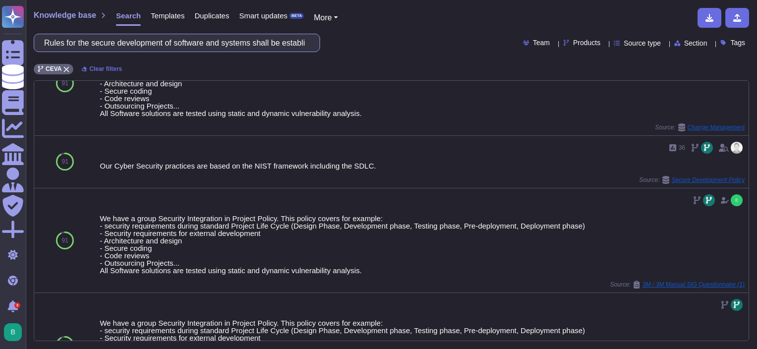
click at [212, 45] on input "Rules for the secure development of software and systems shall be established a…" at bounding box center [174, 42] width 270 height 17
paste input "Maintain separate environments for production and non-production systems"
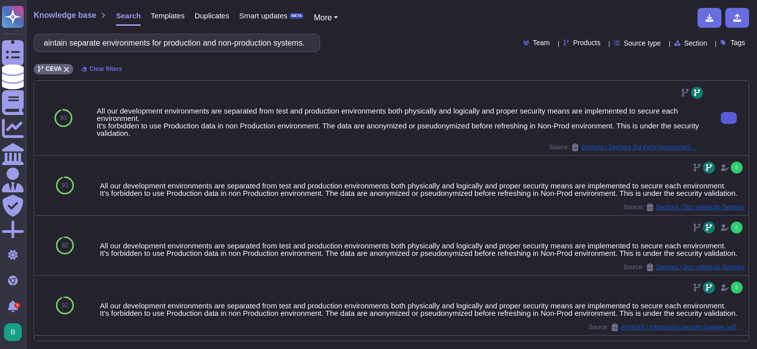
click at [720, 115] on button at bounding box center [728, 118] width 16 height 12
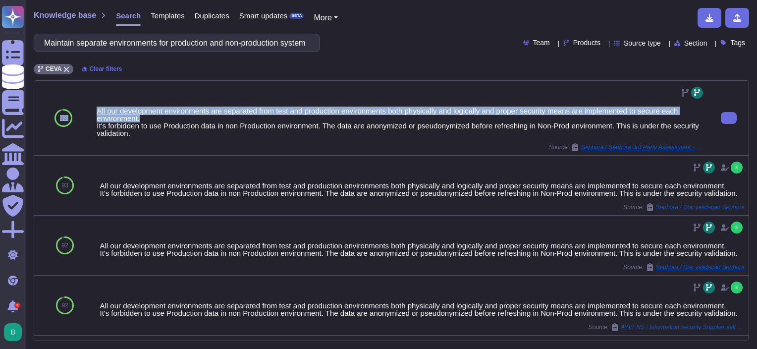
drag, startPoint x: 150, startPoint y: 116, endPoint x: 84, endPoint y: 107, distance: 66.9
click at [84, 107] on div "93 All our development environments are separated from test and production envi…" at bounding box center [391, 118] width 714 height 75
click at [637, 109] on div "All our development environments are separated from test and production environ…" at bounding box center [401, 122] width 608 height 30
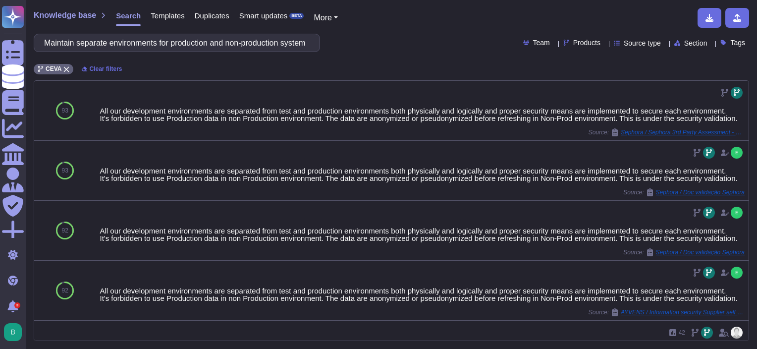
click at [255, 51] on div "Knowledge base Search Templates Duplicates Smart updates BETA More Maintain sep…" at bounding box center [391, 174] width 731 height 349
click at [252, 43] on input "Maintain separate environments for production and non-production systems." at bounding box center [174, 42] width 270 height 17
paste input "Changes to information systems shall be subject to change management procedure"
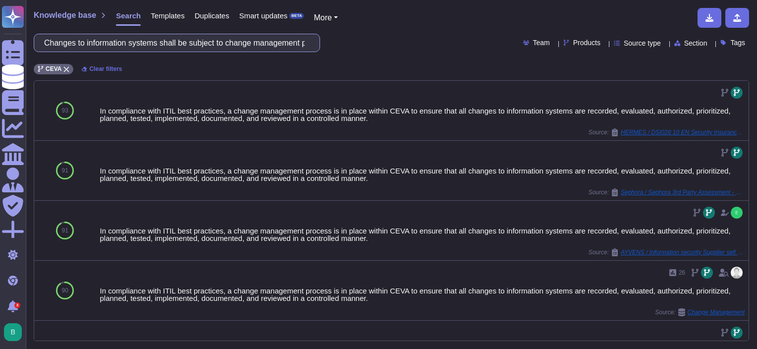
click at [159, 41] on input "Changes to information systems shall be subject to change management procedures." at bounding box center [174, 42] width 270 height 17
paste input "Systems shall be locked down to prevent the installation of any application and…"
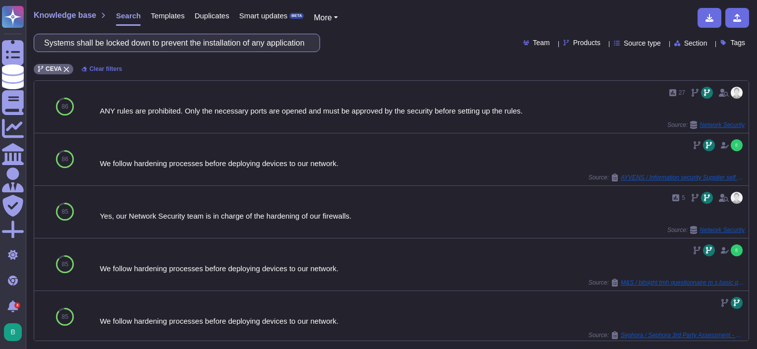
click at [252, 45] on input "Systems shall be locked down to prevent the installation of any application and…" at bounding box center [174, 42] width 270 height 17
paste input "System should be configured to restrict its functions only to those necessary t…"
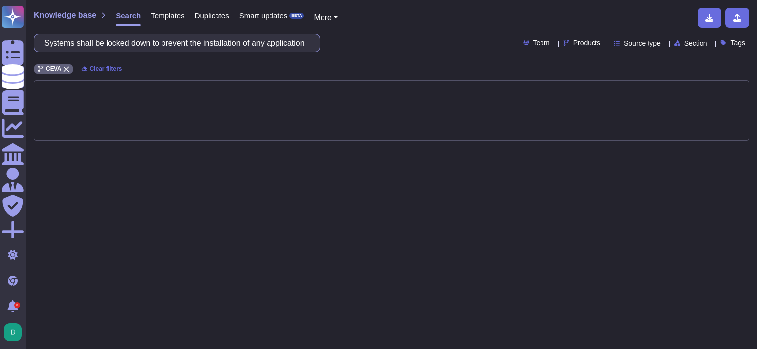
scroll to position [0, 1005]
paste input "should be configured to restrict its functions only to those necessary to suppo…"
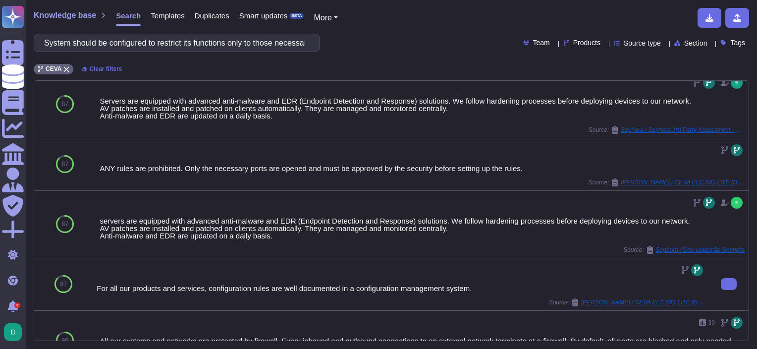
scroll to position [563, 0]
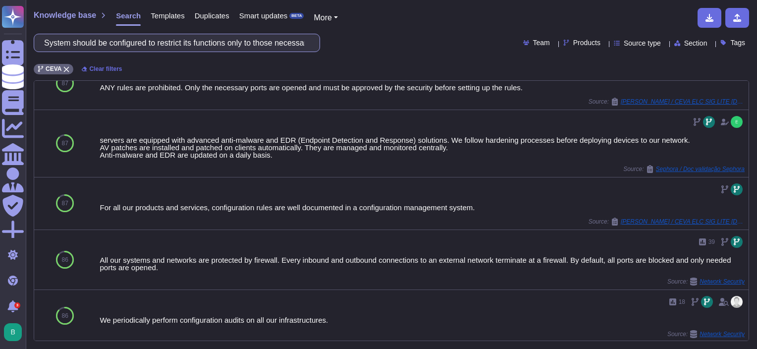
click at [263, 44] on input "System should be configured to restrict its functions only to those necessary t…" at bounding box center [174, 42] width 270 height 17
paste input "prevent the installation"
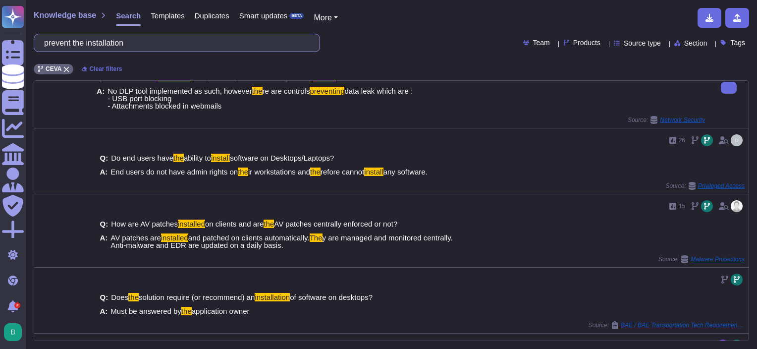
scroll to position [50, 0]
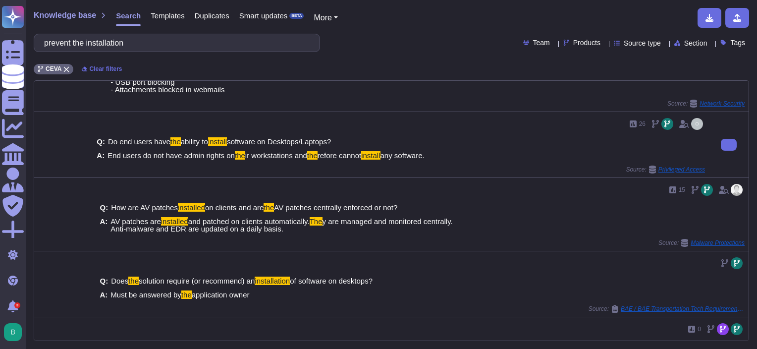
drag, startPoint x: 107, startPoint y: 153, endPoint x: 437, endPoint y: 155, distance: 329.8
click at [437, 155] on div "A: End users do not have admin rights on the ir workstations and the refore can…" at bounding box center [401, 155] width 608 height 7
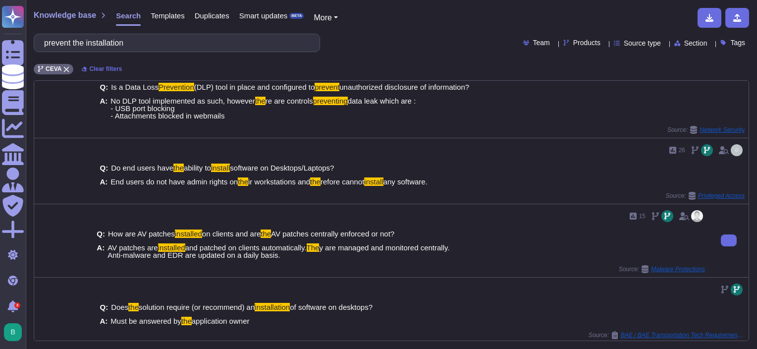
scroll to position [0, 0]
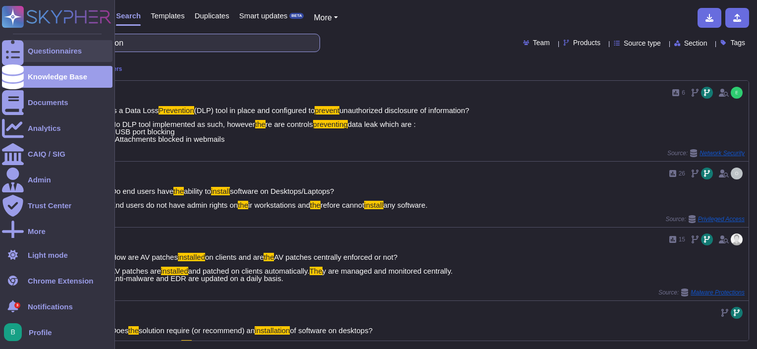
drag, startPoint x: 146, startPoint y: 47, endPoint x: 13, endPoint y: 42, distance: 132.8
click at [13, 42] on div "Questionnaires Knowledge Base Documents Analytics CAIQ / SIG Admin Trust Center…" at bounding box center [378, 174] width 757 height 349
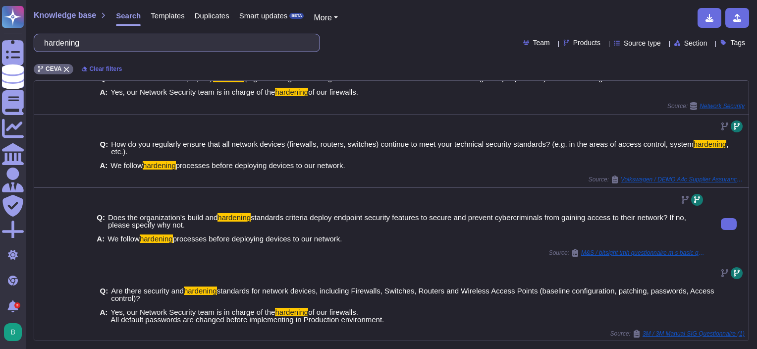
scroll to position [288, 0]
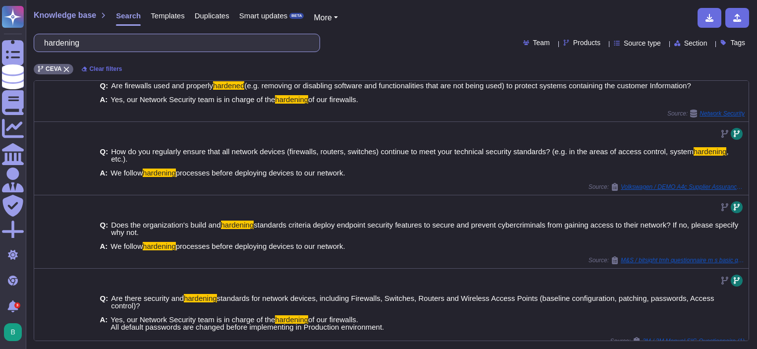
click at [158, 45] on input "hardening" at bounding box center [174, 42] width 270 height 17
paste input "All systems components must regularly install security updates and patches"
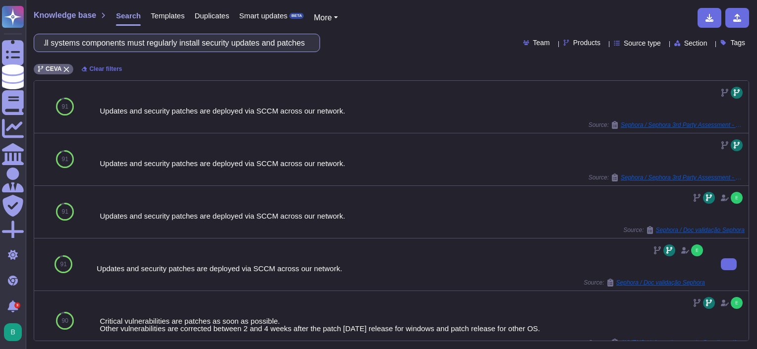
scroll to position [0, 0]
type input "All systems components must regularly install security updates and patches"
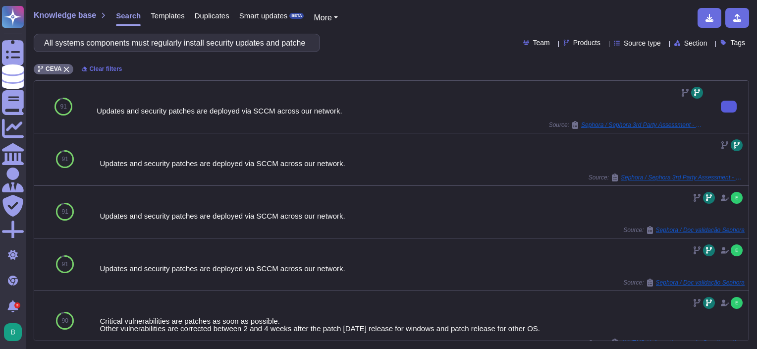
click at [720, 111] on button at bounding box center [728, 107] width 16 height 12
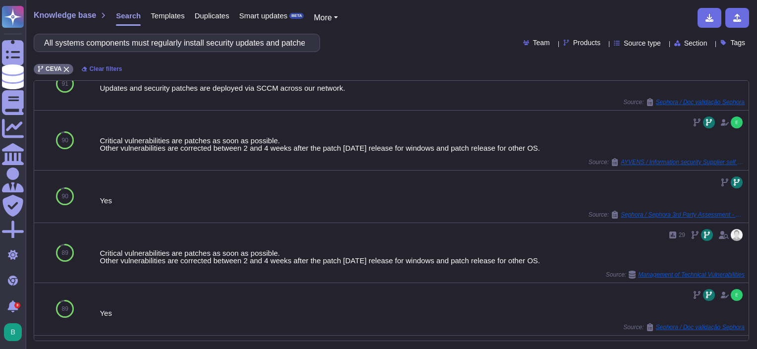
scroll to position [198, 0]
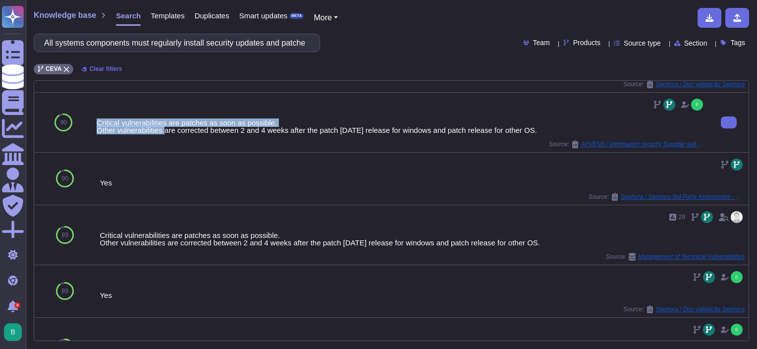
drag, startPoint x: 96, startPoint y: 151, endPoint x: 164, endPoint y: 156, distance: 68.5
click at [164, 134] on div "Critical vulnerabilities are patches as soon as possible. Other vulnerabilities…" at bounding box center [401, 126] width 608 height 15
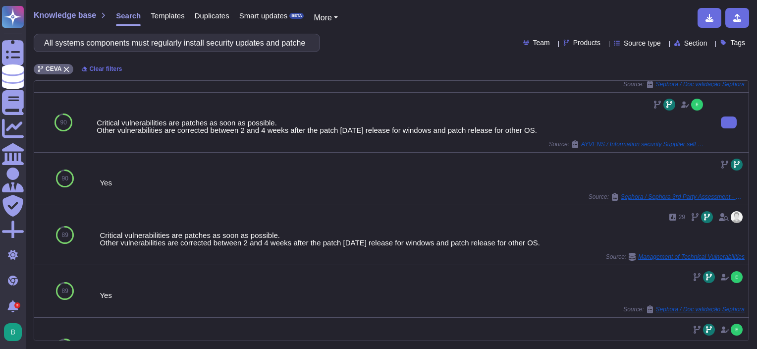
drag, startPoint x: 164, startPoint y: 156, endPoint x: 162, endPoint y: 169, distance: 13.0
click at [162, 148] on div "Source: AYVENS / Information security Supplier self assessment" at bounding box center [401, 144] width 608 height 8
